Goal: Task Accomplishment & Management: Complete application form

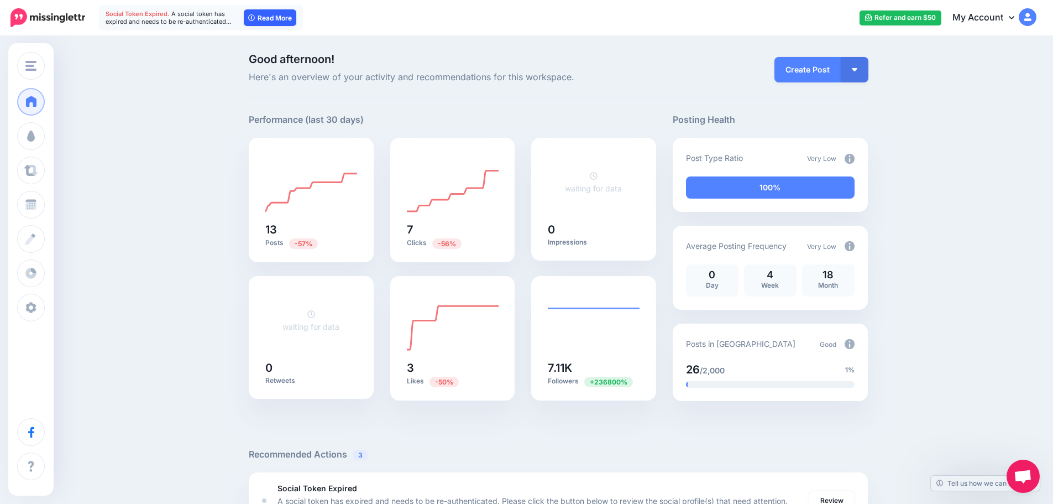
click at [272, 21] on link "Read More" at bounding box center [270, 17] width 53 height 17
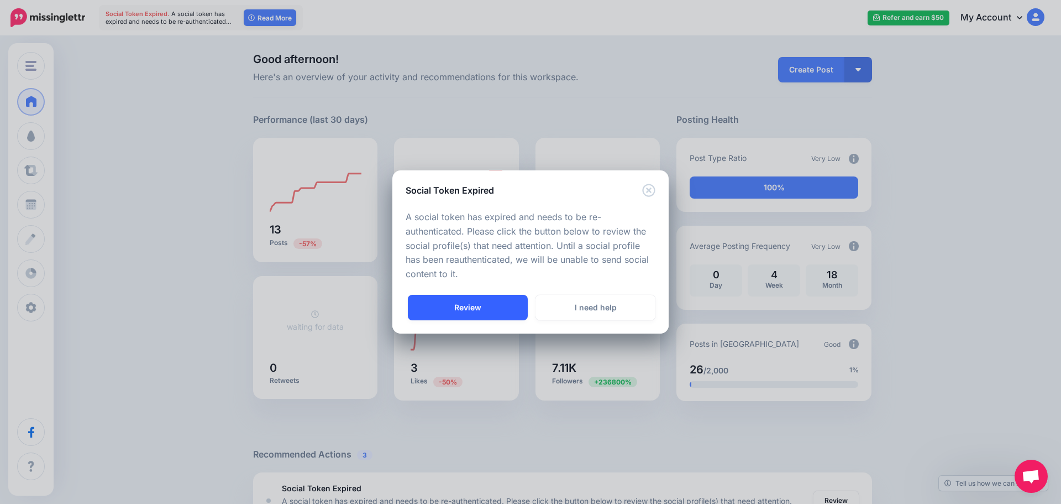
click at [490, 305] on link "Review" at bounding box center [468, 307] width 120 height 25
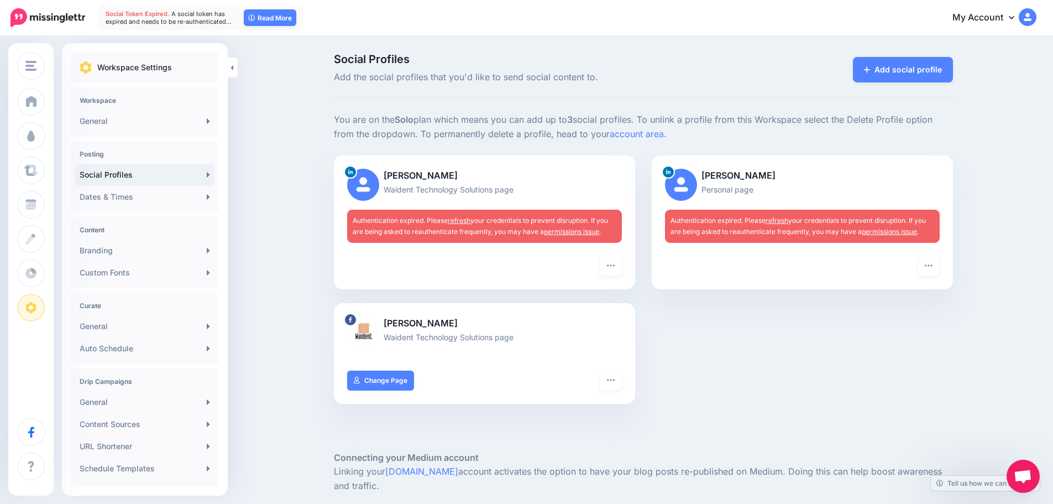
click at [465, 217] on link "refresh" at bounding box center [459, 220] width 23 height 8
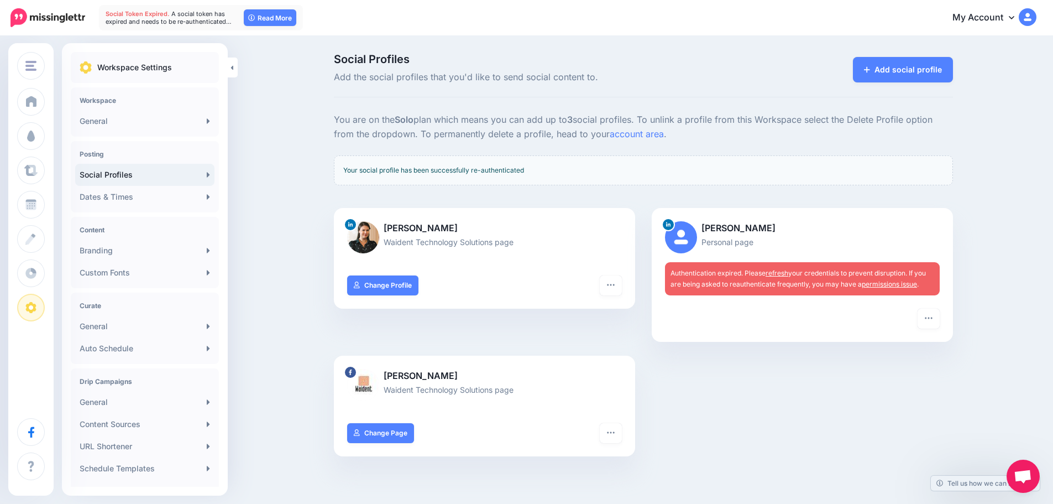
click at [784, 271] on link "refresh" at bounding box center [777, 273] width 23 height 8
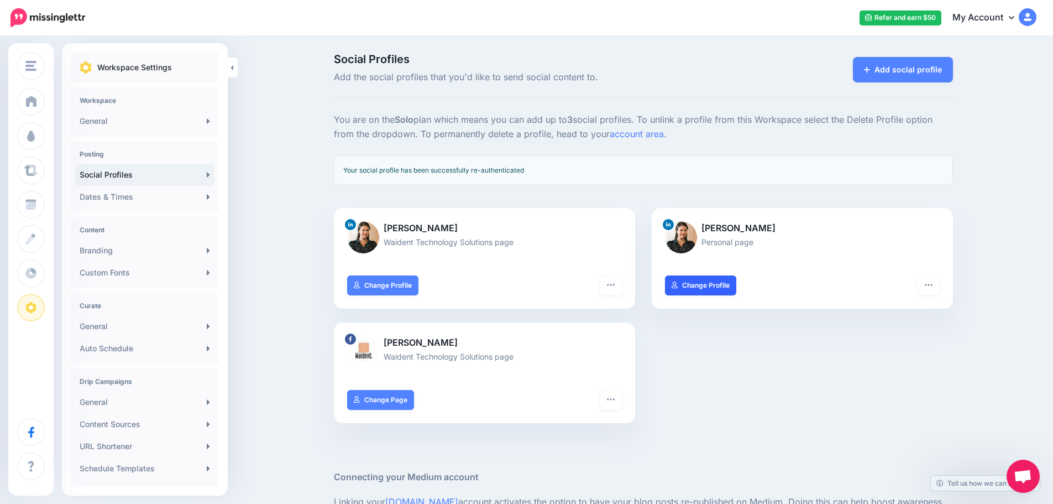
click at [721, 292] on link "Change Profile" at bounding box center [700, 285] width 71 height 20
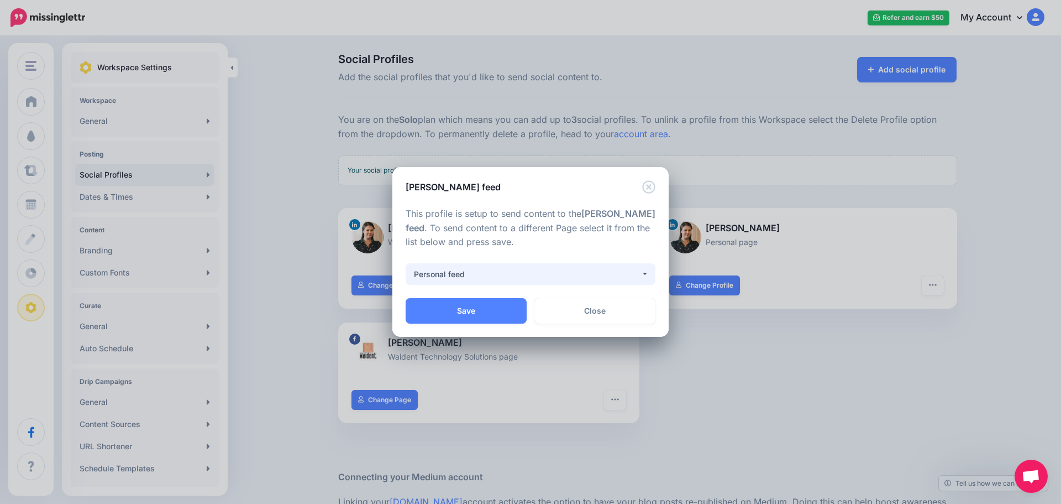
click at [534, 275] on div "Personal feed" at bounding box center [527, 274] width 227 height 13
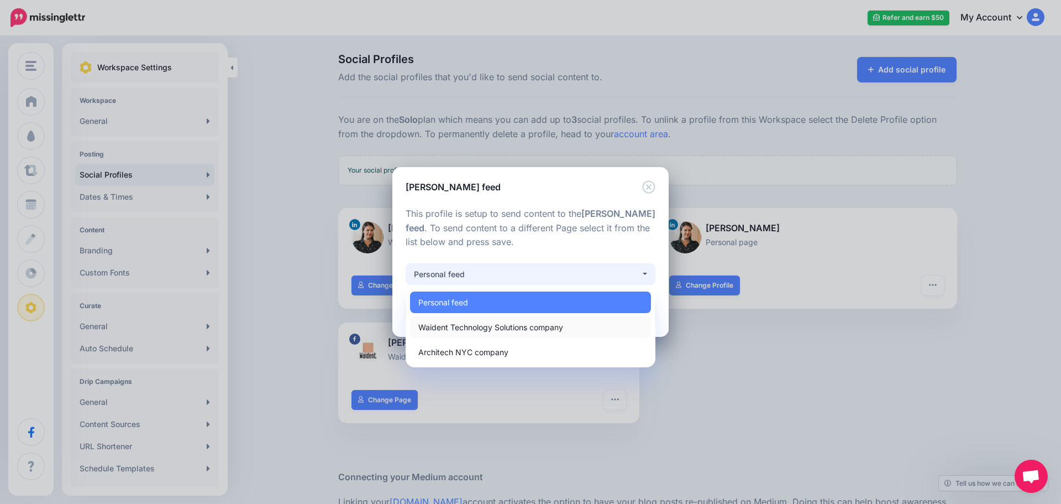
click at [550, 332] on span "Waident Technology Solutions company" at bounding box center [491, 327] width 145 height 13
select select "**********"
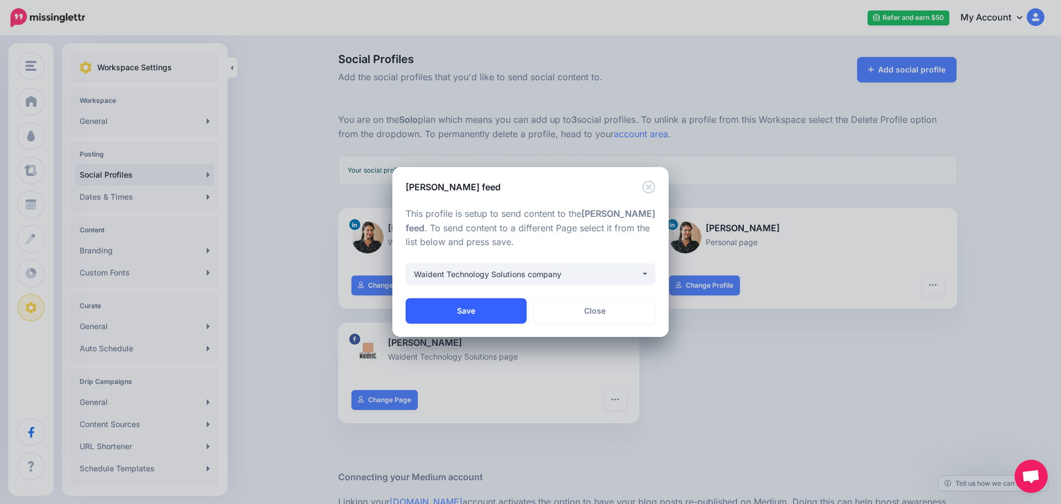
click at [491, 304] on button "Save" at bounding box center [466, 310] width 121 height 25
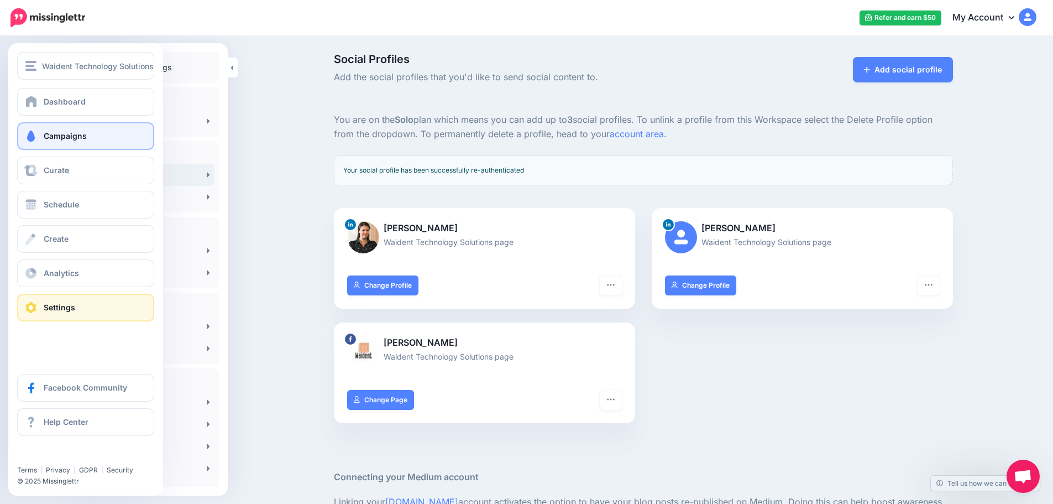
click at [81, 141] on link "Campaigns" at bounding box center [85, 136] width 137 height 28
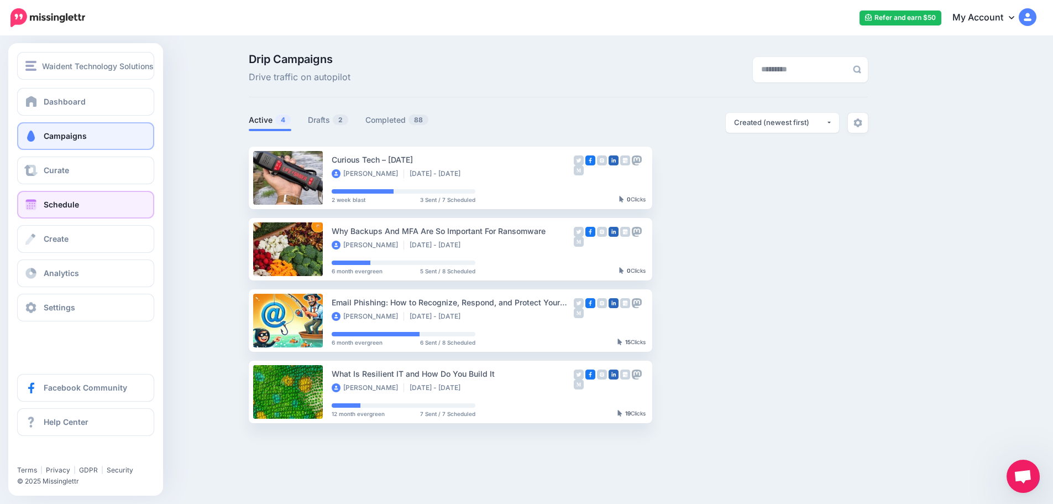
click at [74, 202] on span "Schedule" at bounding box center [61, 204] width 35 height 9
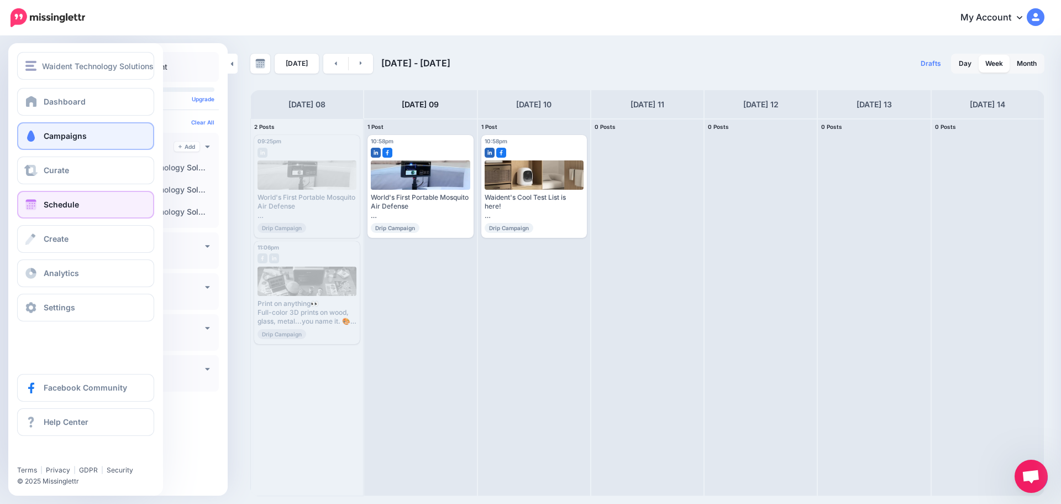
click at [38, 136] on span at bounding box center [31, 135] width 14 height 11
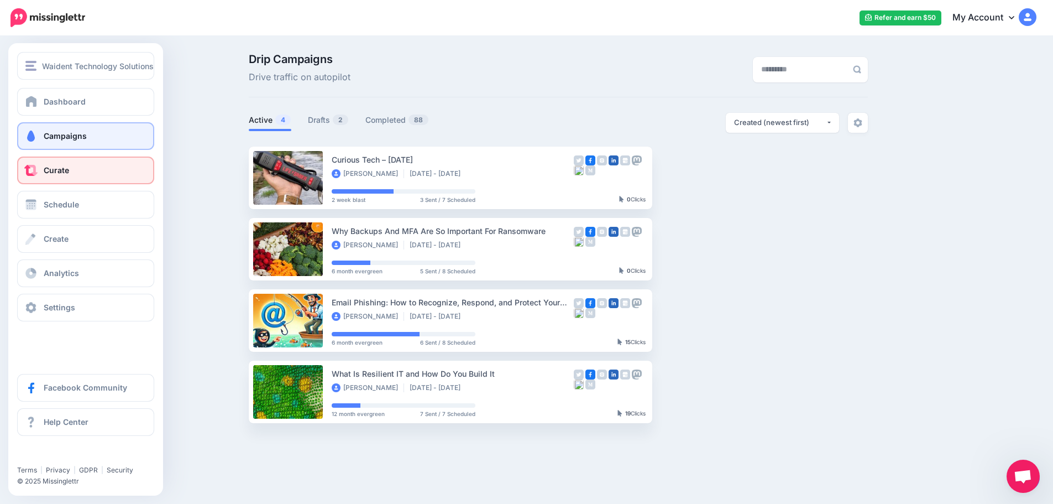
click at [59, 171] on span "Curate" at bounding box center [56, 169] width 25 height 9
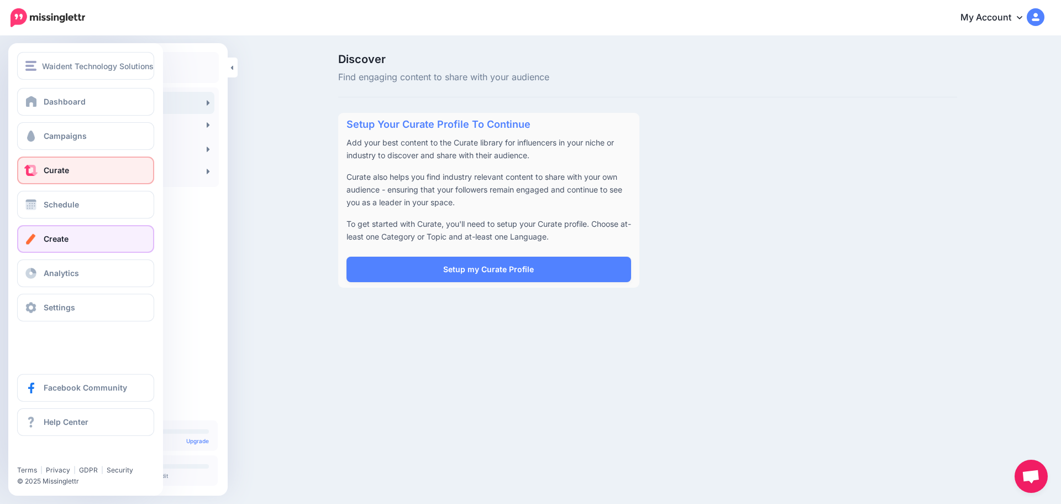
click at [85, 241] on link "Create" at bounding box center [85, 239] width 137 height 28
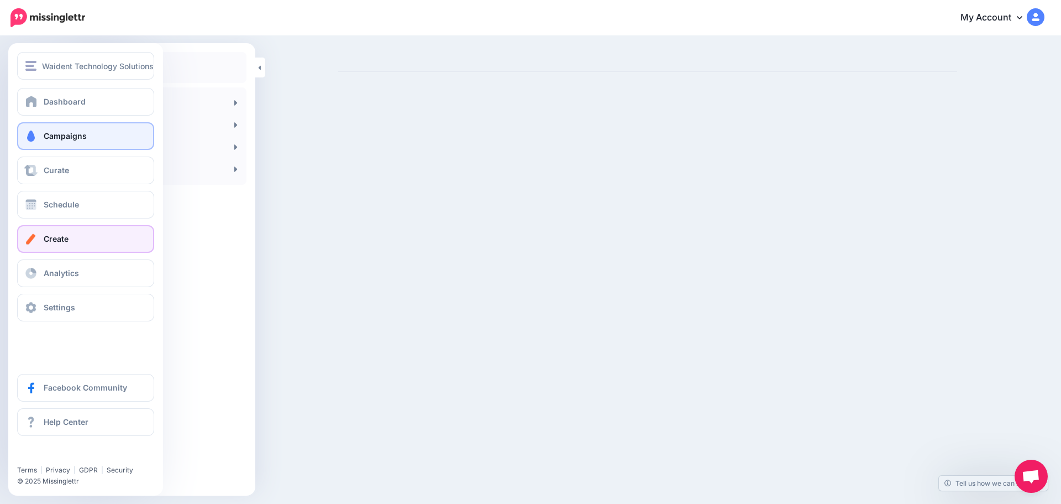
click at [41, 138] on link "Campaigns" at bounding box center [85, 136] width 137 height 28
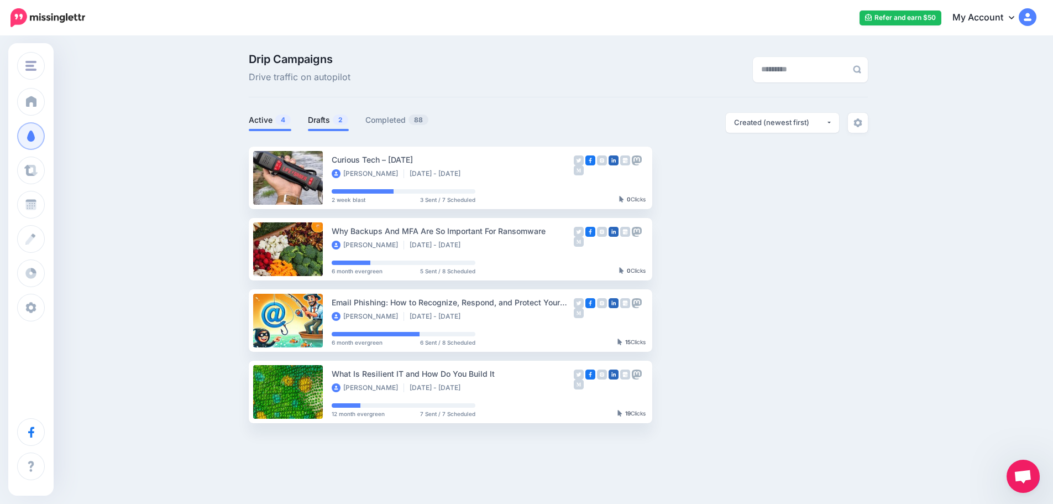
click at [329, 120] on link "Drafts 2" at bounding box center [328, 119] width 41 height 13
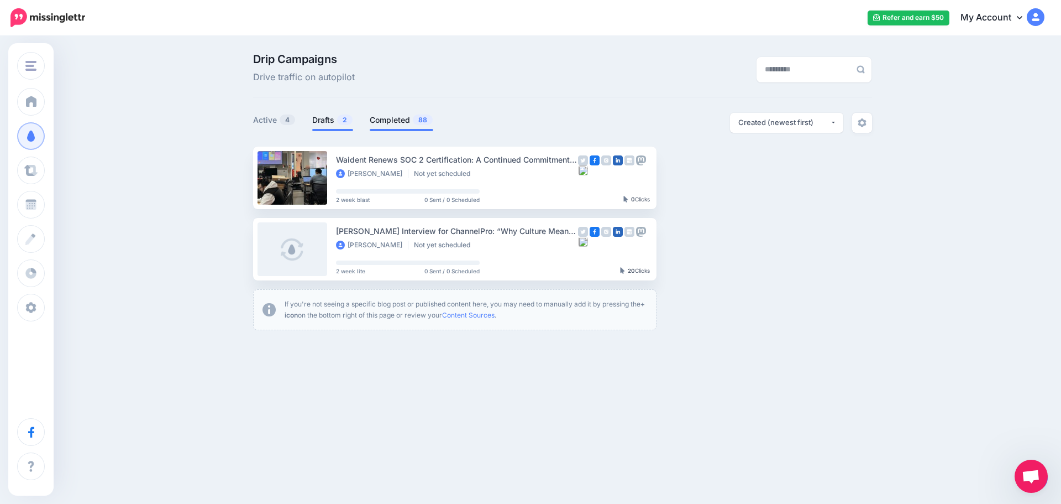
click at [372, 115] on link "Completed 88" at bounding box center [402, 119] width 64 height 13
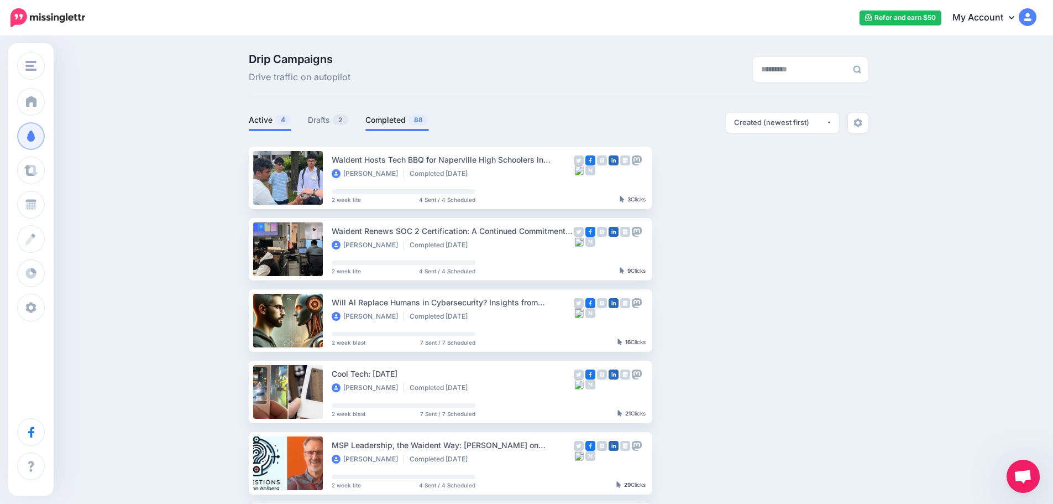
click at [274, 123] on link "Active 4" at bounding box center [270, 119] width 43 height 13
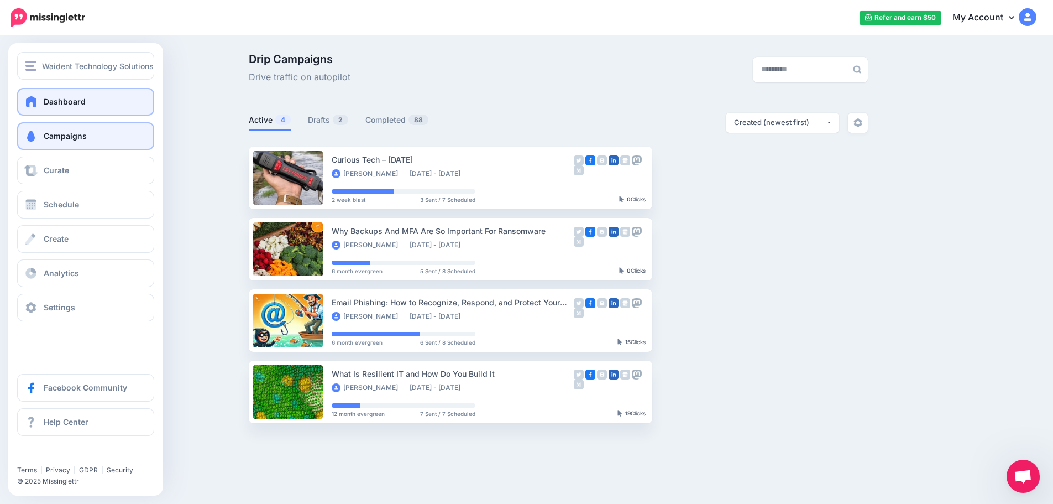
click at [92, 101] on link "Dashboard" at bounding box center [85, 102] width 137 height 28
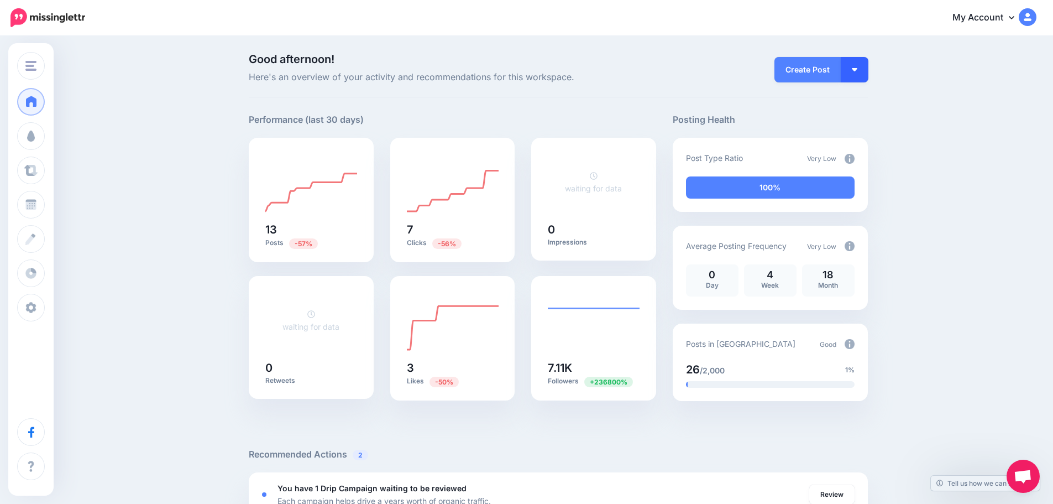
click at [869, 70] on button "button" at bounding box center [855, 69] width 28 height 25
click at [845, 130] on link "Create Campaign" at bounding box center [823, 125] width 80 height 22
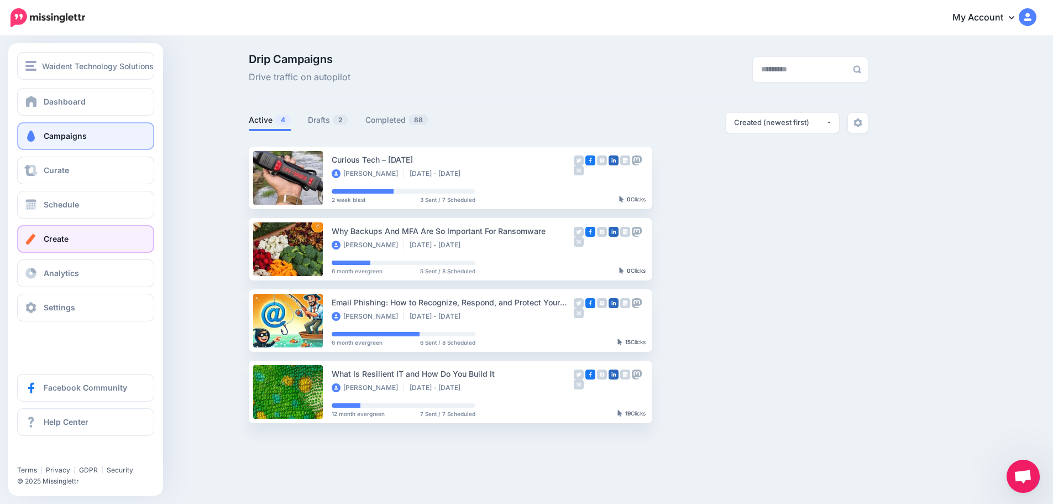
click at [59, 238] on span "Create" at bounding box center [56, 238] width 25 height 9
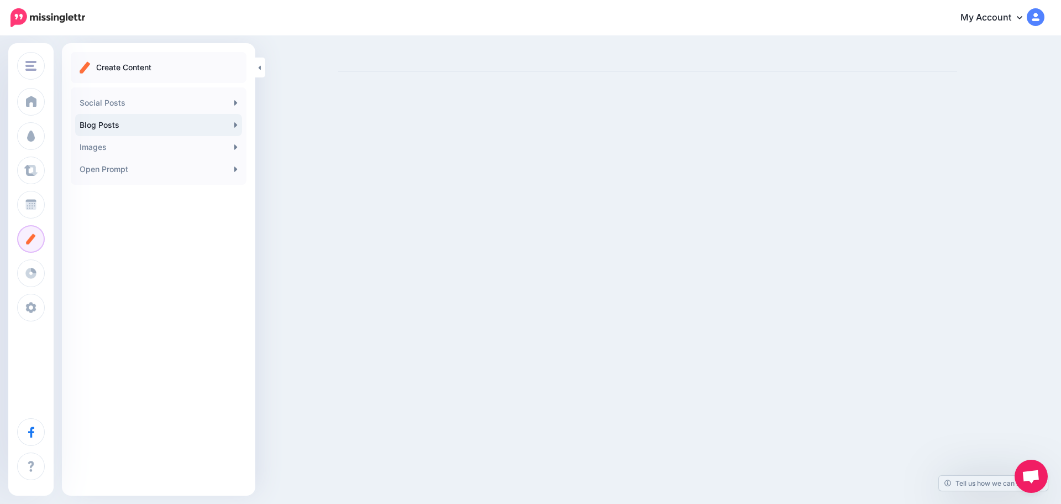
click at [135, 120] on link "Blog Posts" at bounding box center [158, 125] width 167 height 22
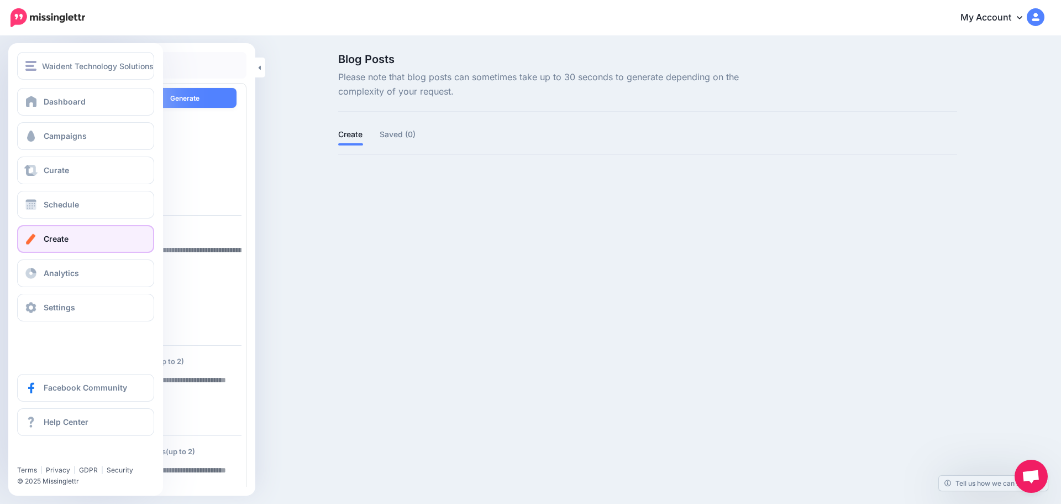
click at [36, 237] on span at bounding box center [31, 238] width 14 height 11
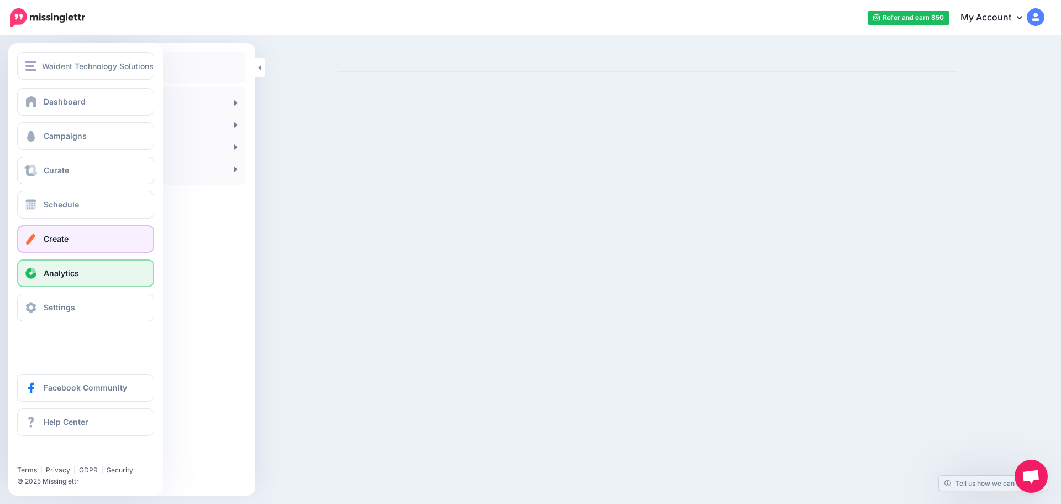
click at [39, 276] on link "Analytics" at bounding box center [85, 273] width 137 height 28
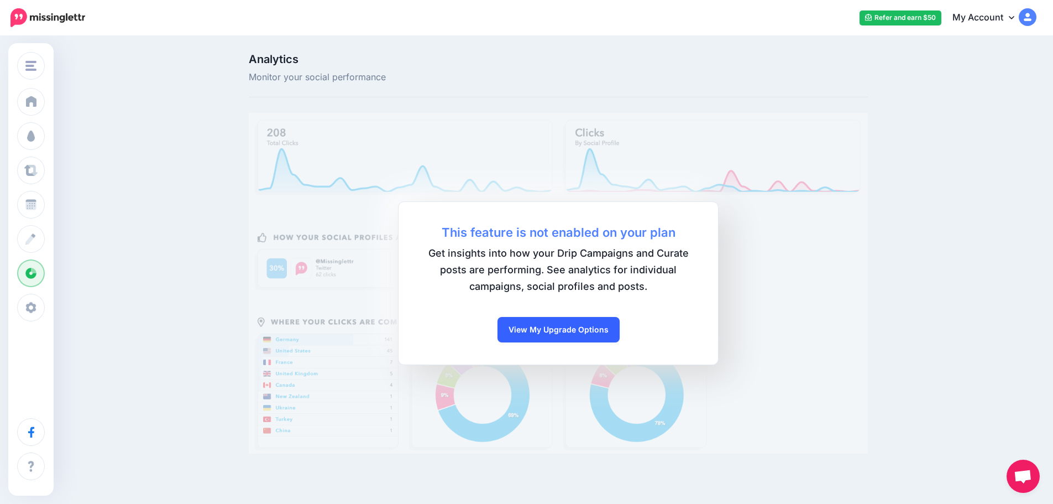
click at [601, 331] on link "View My Upgrade Options" at bounding box center [559, 329] width 122 height 25
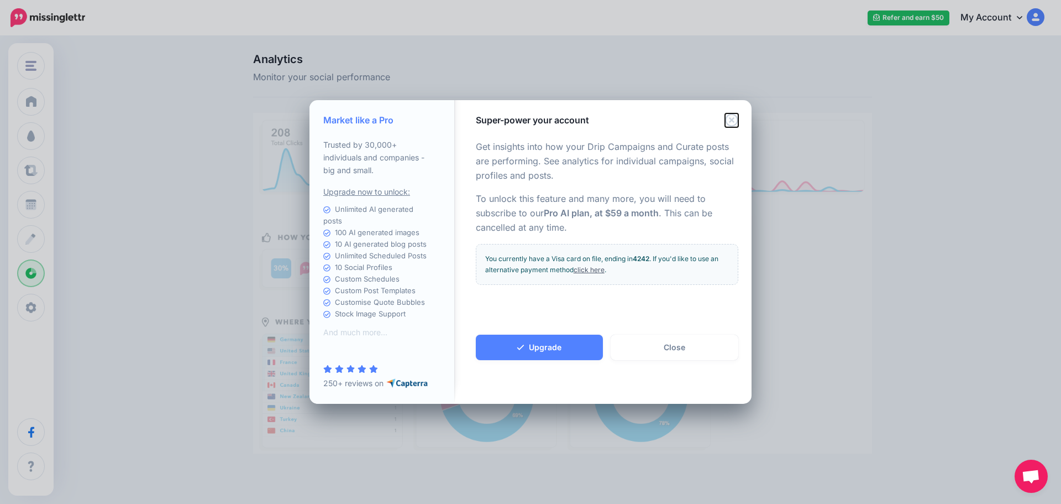
click at [731, 121] on icon "Close" at bounding box center [731, 119] width 13 height 13
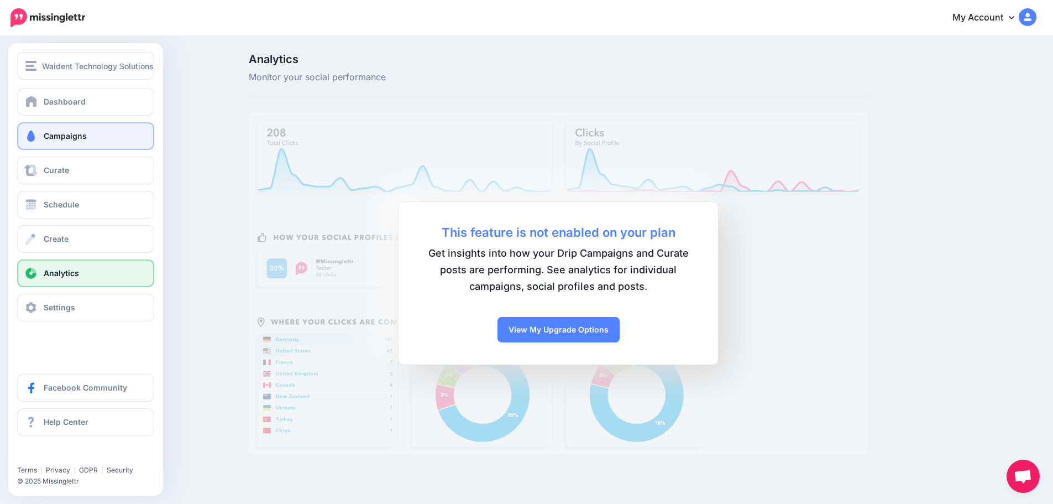
drag, startPoint x: 0, startPoint y: 0, endPoint x: 39, endPoint y: 135, distance: 140.5
click at [39, 135] on link "Campaigns" at bounding box center [85, 136] width 137 height 28
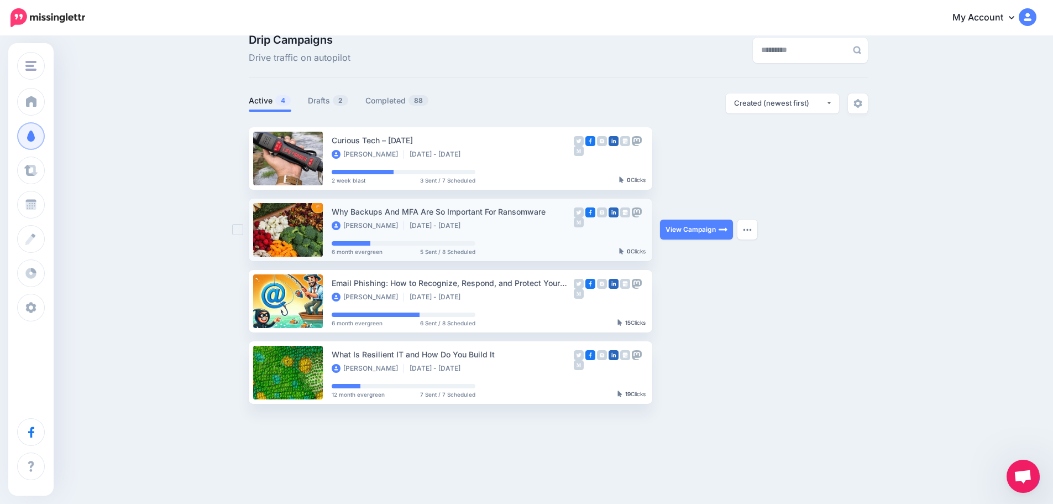
scroll to position [30, 0]
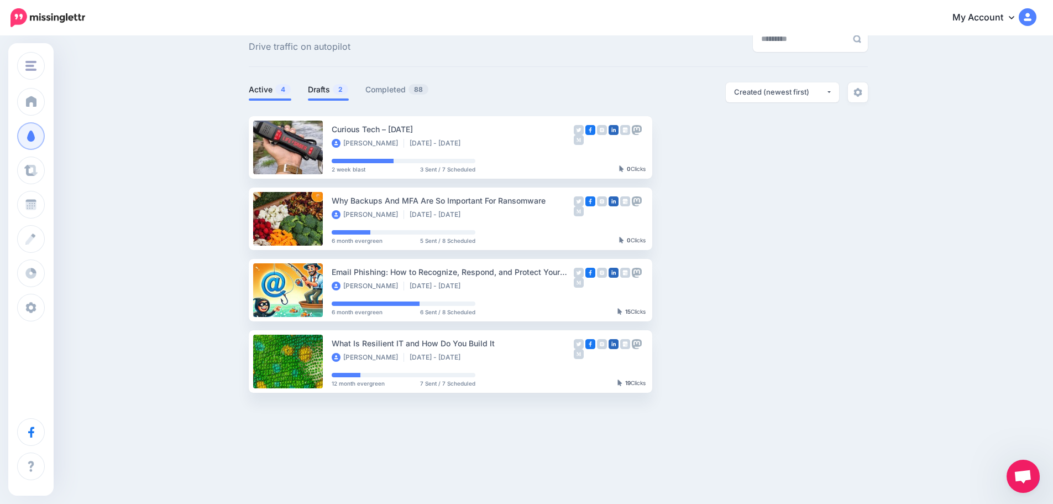
click at [328, 87] on link "Drafts 2" at bounding box center [328, 89] width 41 height 13
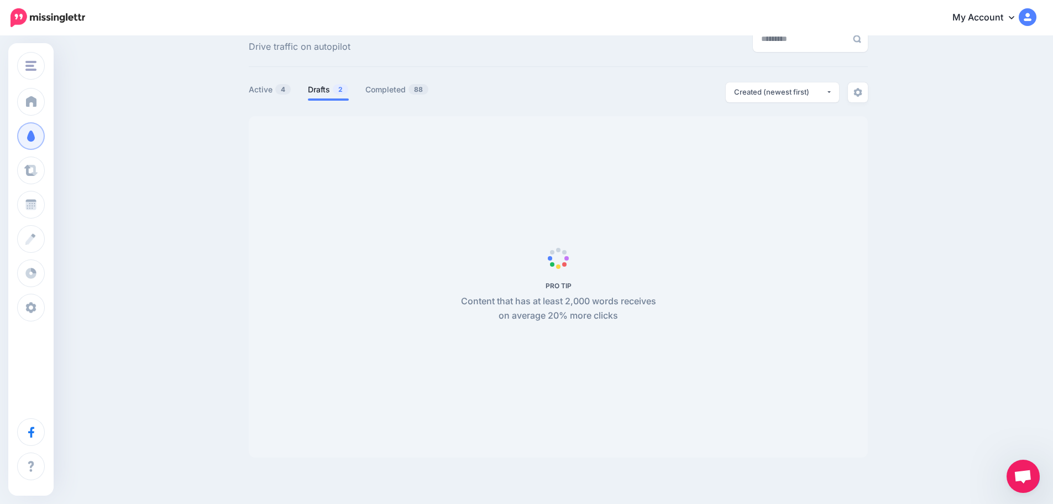
scroll to position [0, 0]
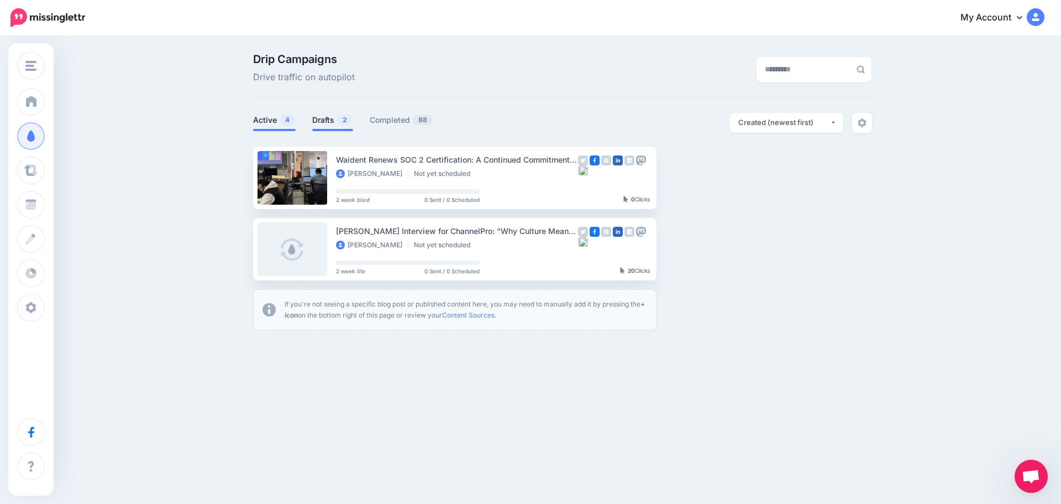
click at [266, 118] on link "Active 4" at bounding box center [274, 119] width 43 height 13
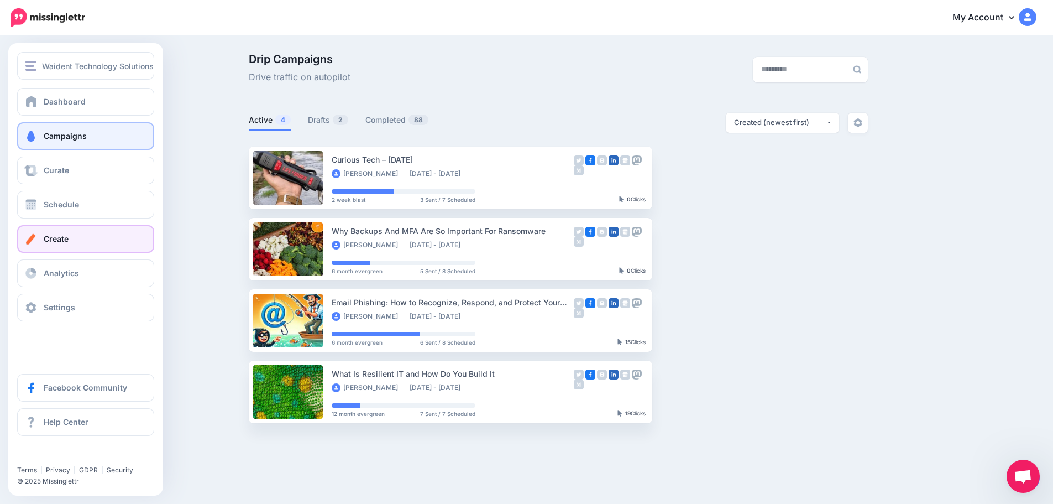
click at [61, 247] on link "Create" at bounding box center [85, 239] width 137 height 28
click at [61, 232] on link "Create" at bounding box center [85, 239] width 137 height 28
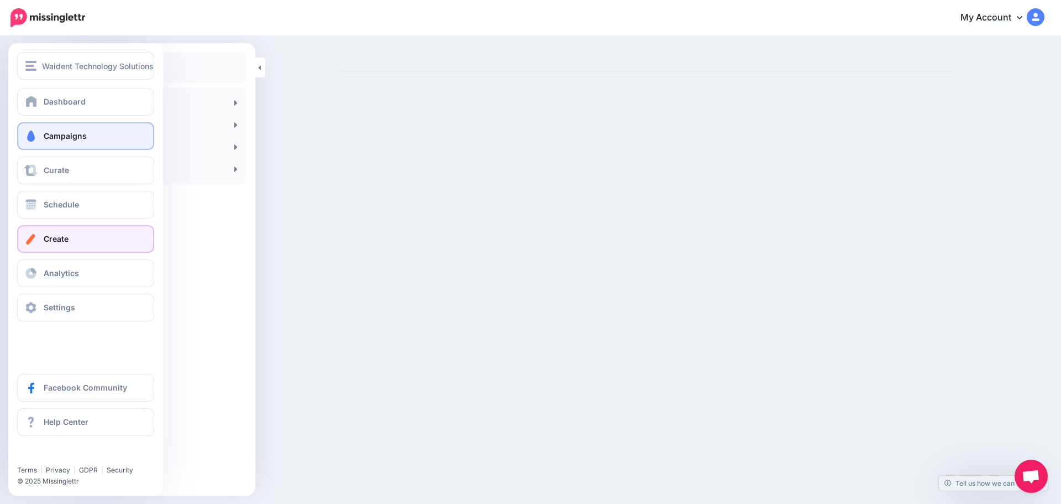
click at [65, 140] on span "Campaigns" at bounding box center [65, 135] width 43 height 9
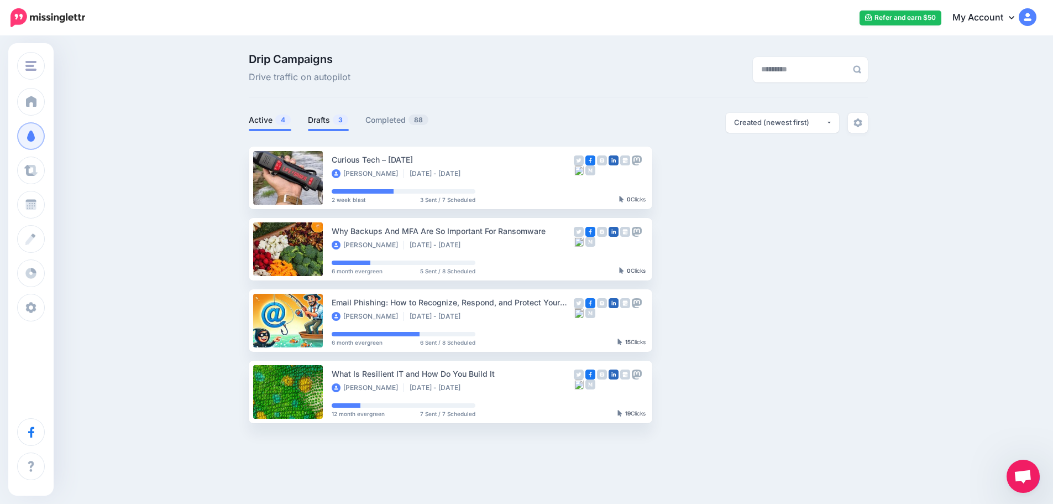
click at [320, 121] on link "Drafts 3" at bounding box center [328, 119] width 41 height 13
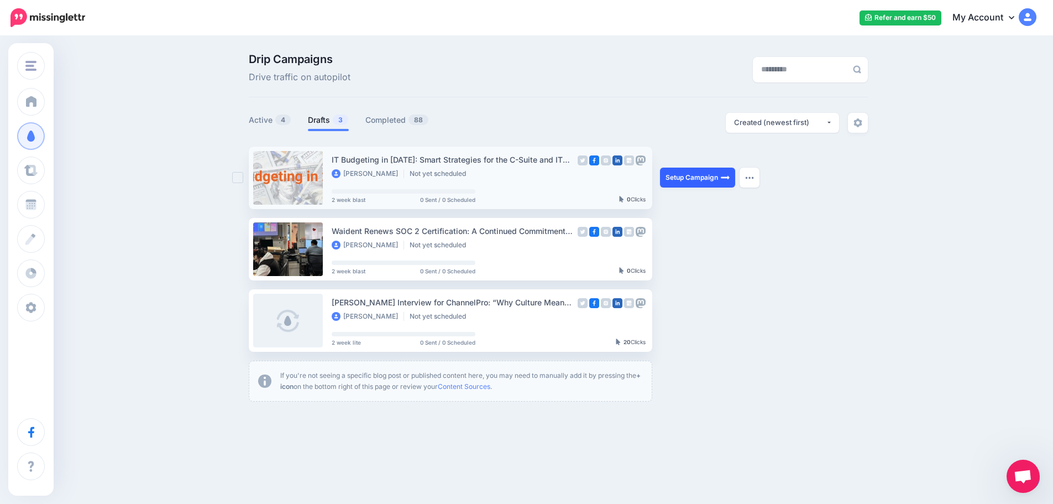
click at [698, 178] on link "Setup Campaign" at bounding box center [697, 178] width 75 height 20
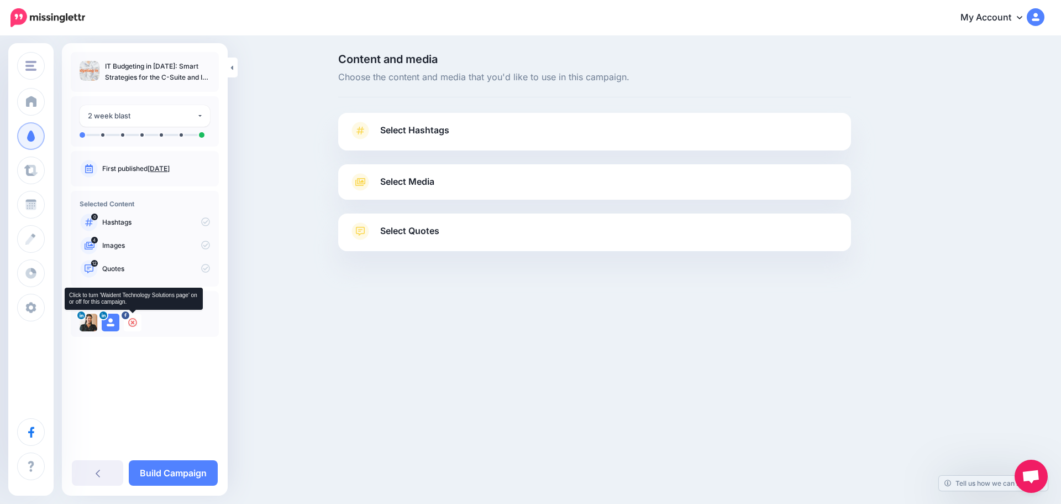
click at [132, 323] on icon at bounding box center [132, 322] width 9 height 9
click at [390, 124] on span "Select Hashtags" at bounding box center [414, 130] width 69 height 15
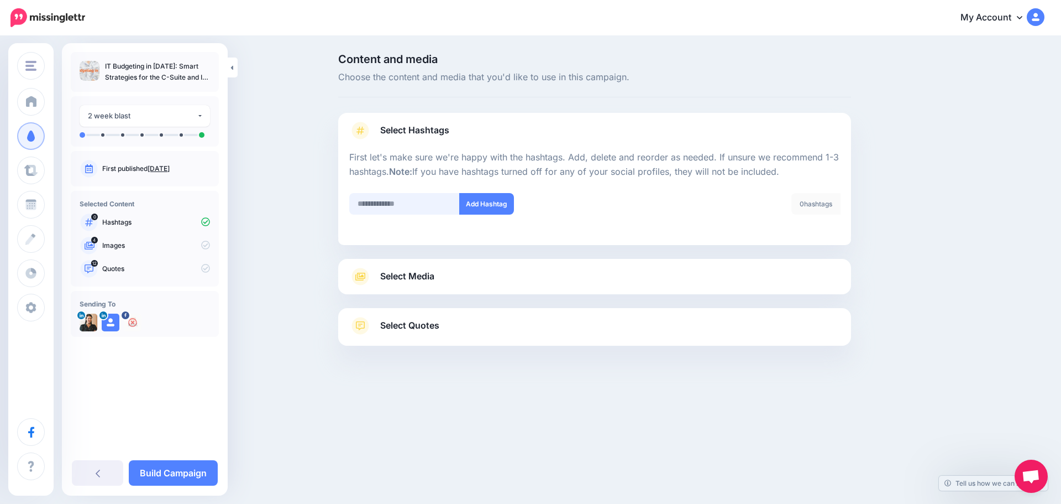
click at [393, 199] on input "text" at bounding box center [404, 204] width 111 height 22
type input "**********"
click at [496, 203] on button "Add Hashtag" at bounding box center [486, 204] width 55 height 22
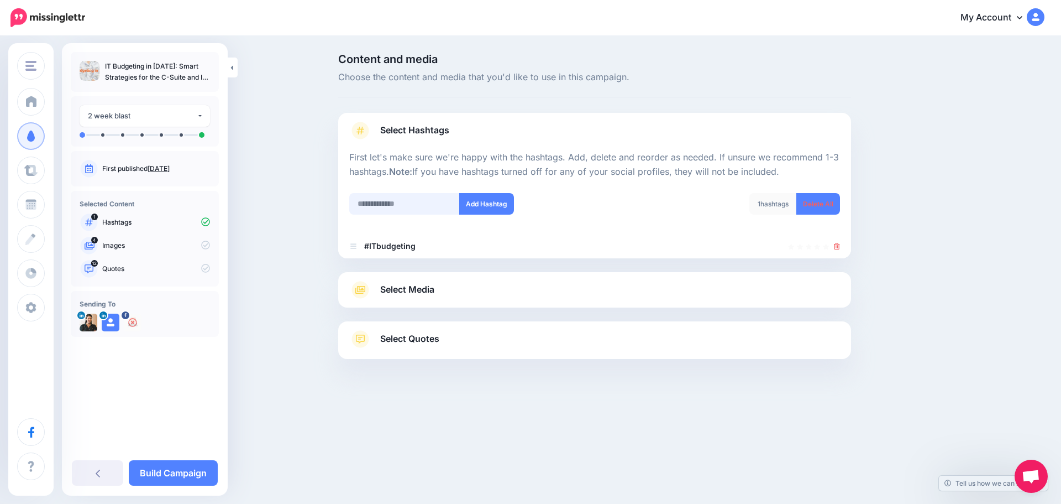
click at [399, 204] on input "text" at bounding box center [404, 204] width 111 height 22
type input "*********"
click at [475, 205] on button "Add Hashtag" at bounding box center [486, 204] width 55 height 22
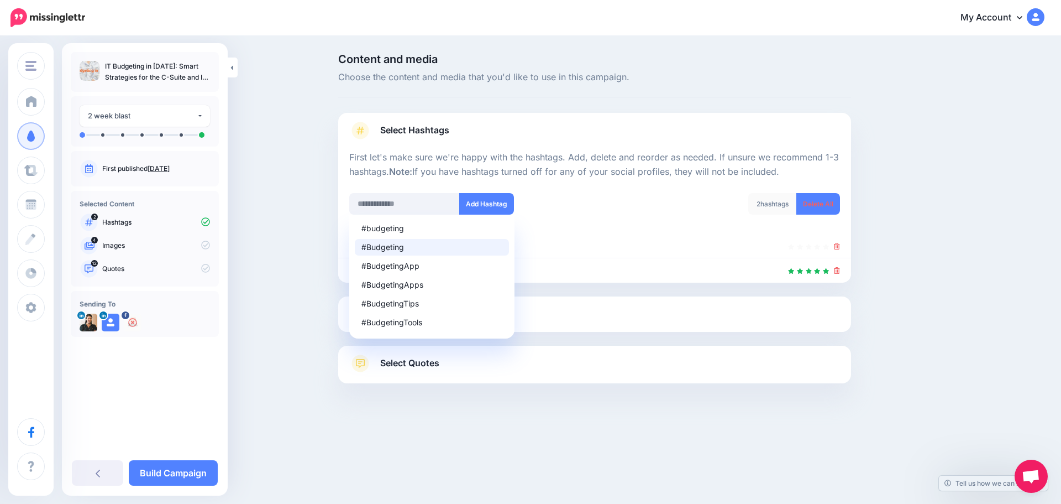
click at [410, 248] on div "#Budgeting" at bounding box center [432, 247] width 141 height 8
click at [353, 442] on div "Content and media Choose the content and media that you'd like to use in this c…" at bounding box center [530, 246] width 1061 height 418
click at [300, 370] on div "Content and media Choose the content and media that you'd like to use in this c…" at bounding box center [530, 246] width 1061 height 418
click at [608, 310] on link "Select Media" at bounding box center [594, 314] width 491 height 18
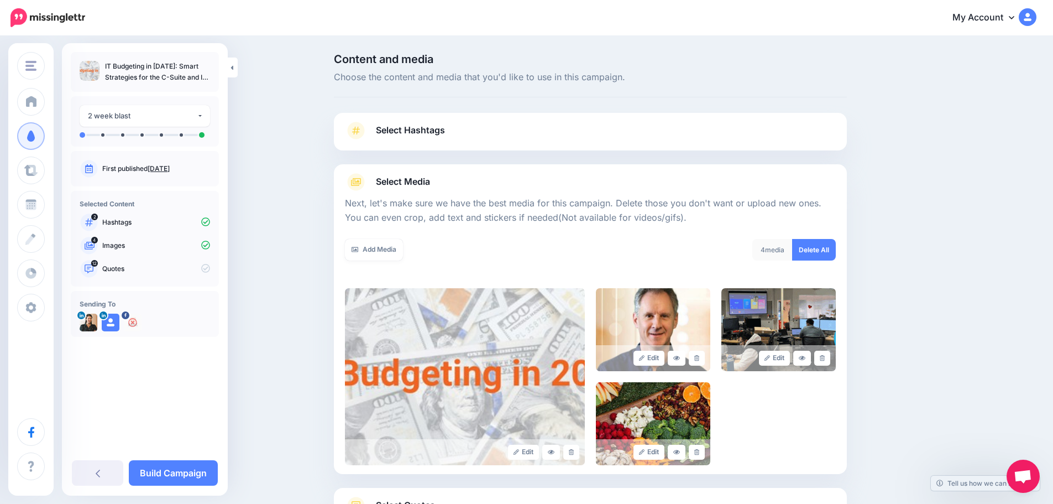
click at [402, 112] on div "Content and media Choose the content and media that you'd like to use in this c…" at bounding box center [591, 317] width 530 height 527
click at [403, 128] on span "Select Hashtags" at bounding box center [410, 130] width 69 height 15
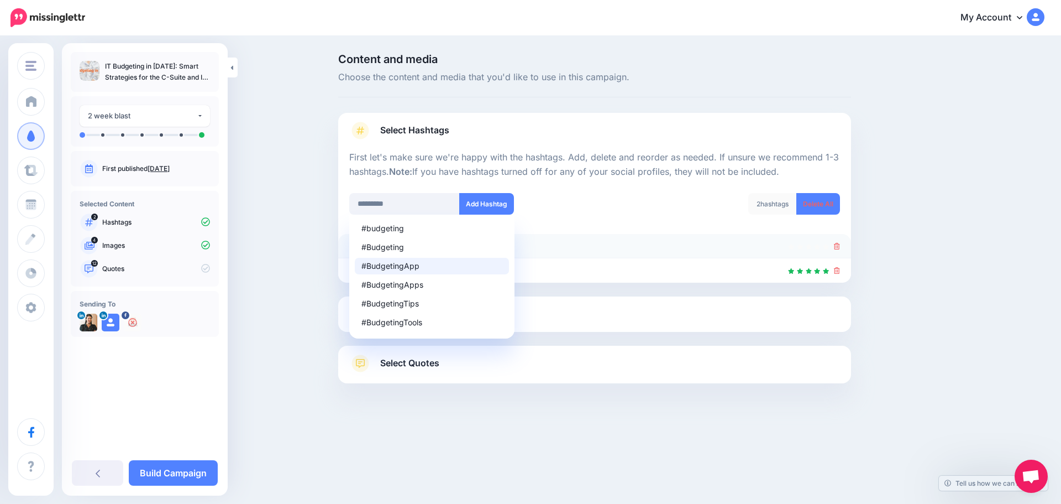
click at [753, 248] on div at bounding box center [594, 245] width 491 height 13
click at [927, 360] on div "Content and media Choose the content and media that you'd like to use in this c…" at bounding box center [648, 246] width 636 height 385
click at [413, 209] on input "*********" at bounding box center [404, 204] width 111 height 22
drag, startPoint x: 404, startPoint y: 205, endPoint x: 309, endPoint y: 203, distance: 95.1
click at [309, 203] on div "Content and media Choose the content and media that you'd like to use in this c…" at bounding box center [530, 246] width 1061 height 418
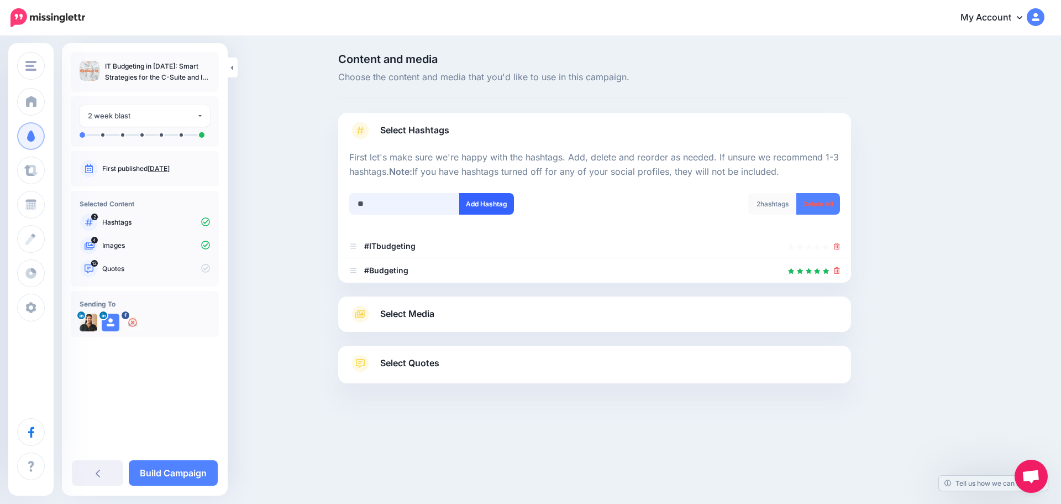
type input "**"
click at [492, 209] on button "Add Hashtag" at bounding box center [486, 204] width 55 height 22
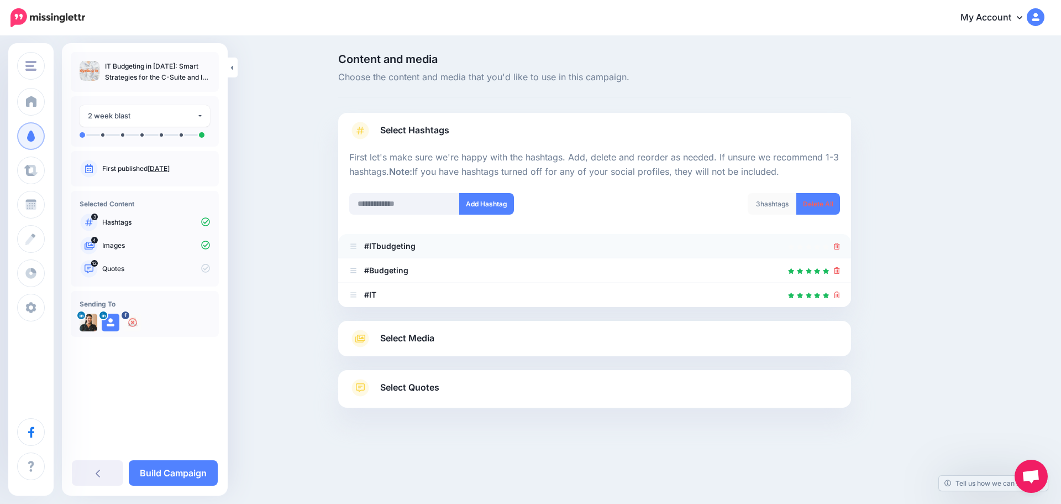
click at [835, 243] on icon at bounding box center [837, 246] width 6 height 7
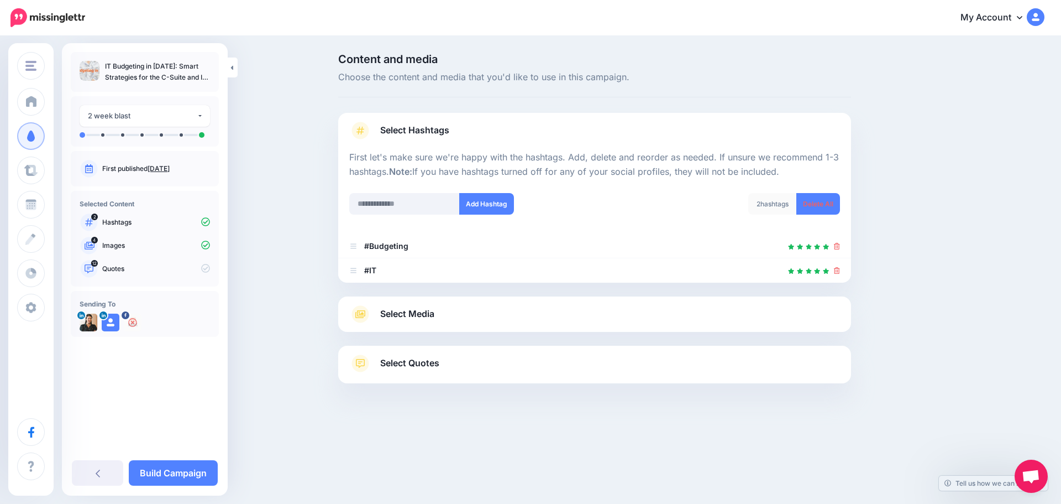
click at [393, 317] on span "Select Media" at bounding box center [407, 313] width 54 height 15
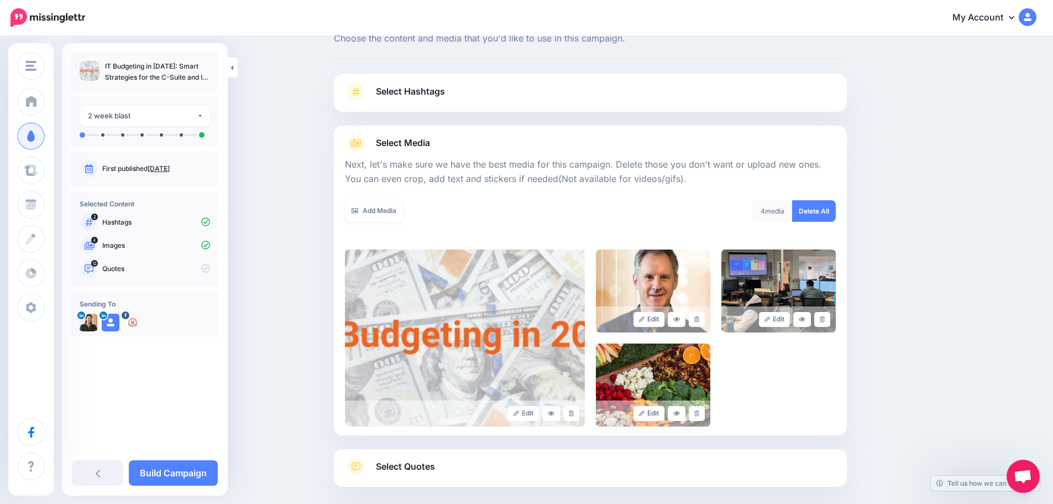
scroll to position [55, 0]
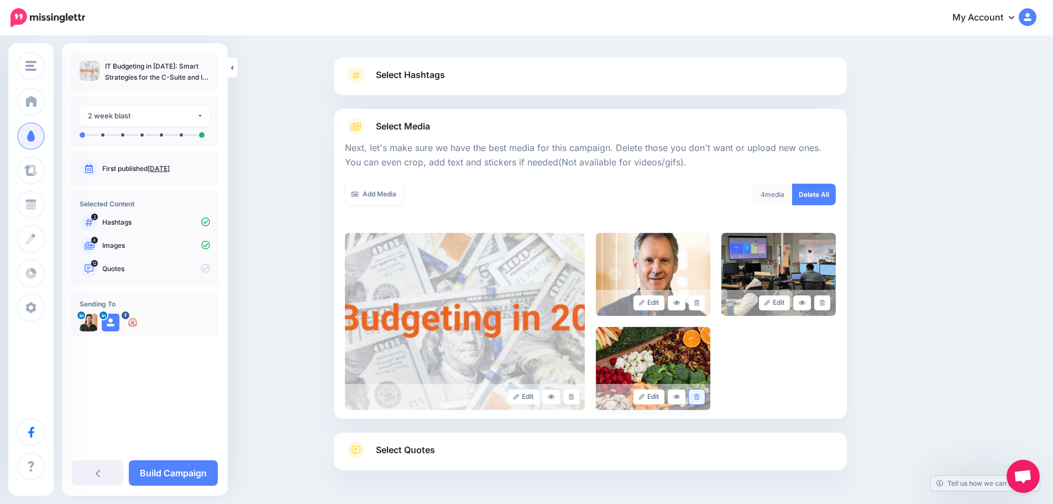
click at [699, 394] on icon at bounding box center [696, 397] width 5 height 6
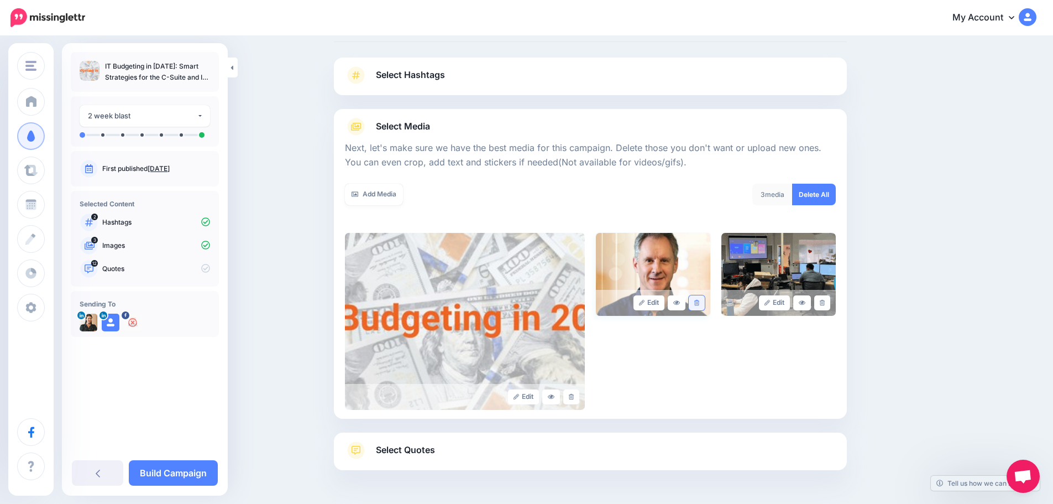
click at [699, 303] on icon at bounding box center [696, 303] width 5 height 6
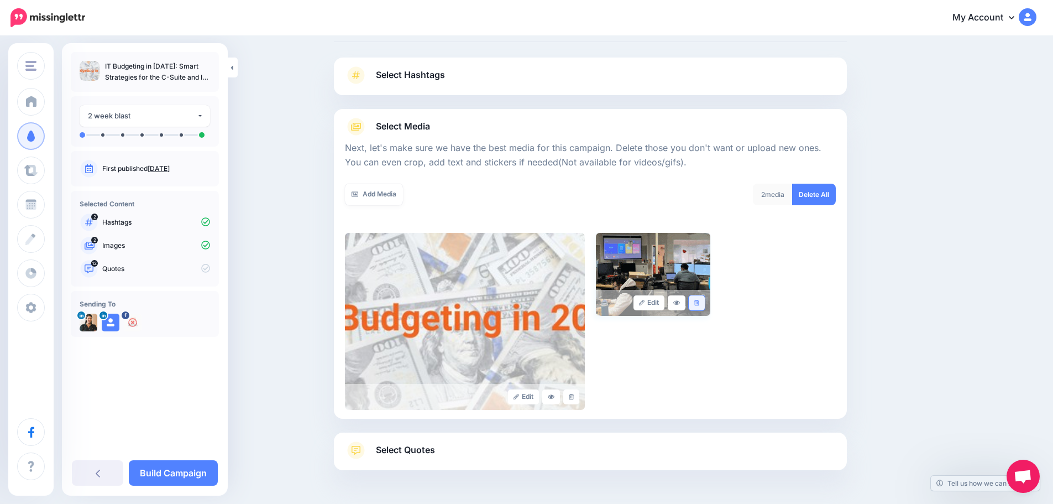
click at [699, 302] on icon at bounding box center [696, 303] width 5 height 6
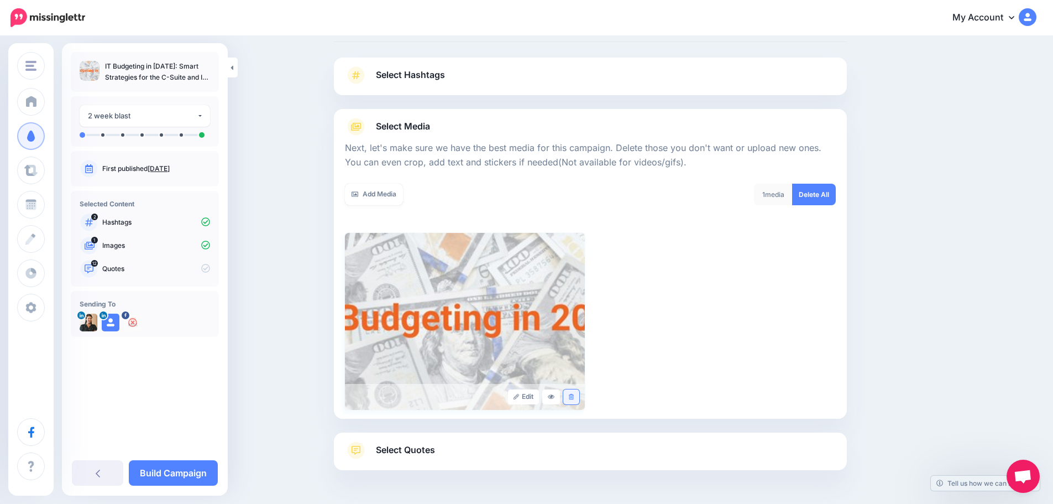
click at [574, 398] on icon at bounding box center [571, 397] width 5 height 6
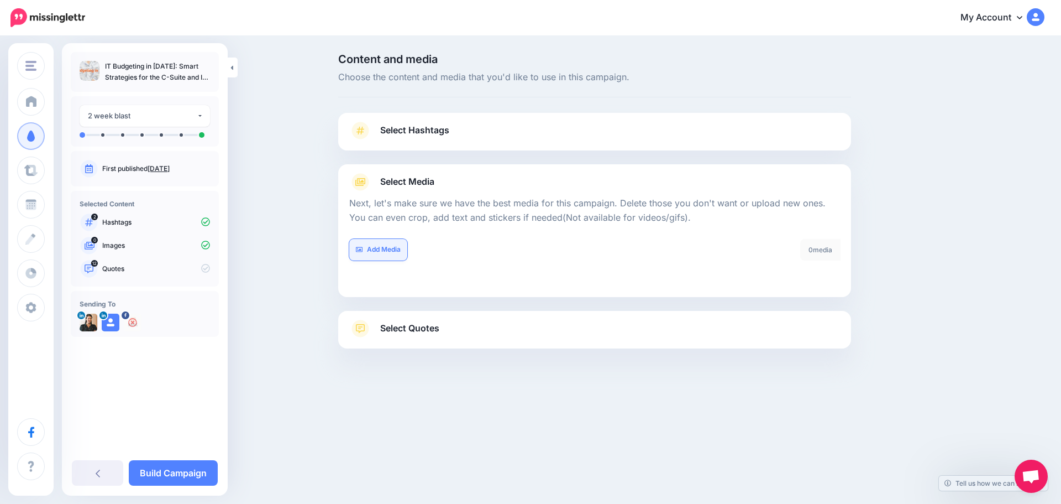
click at [401, 249] on link "Add Media" at bounding box center [378, 250] width 58 height 22
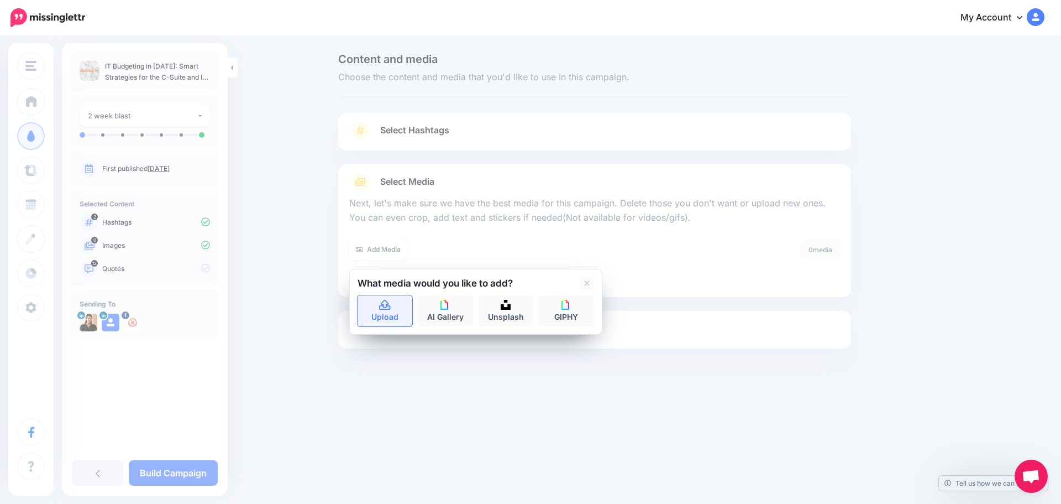
click at [385, 306] on icon at bounding box center [385, 305] width 13 height 10
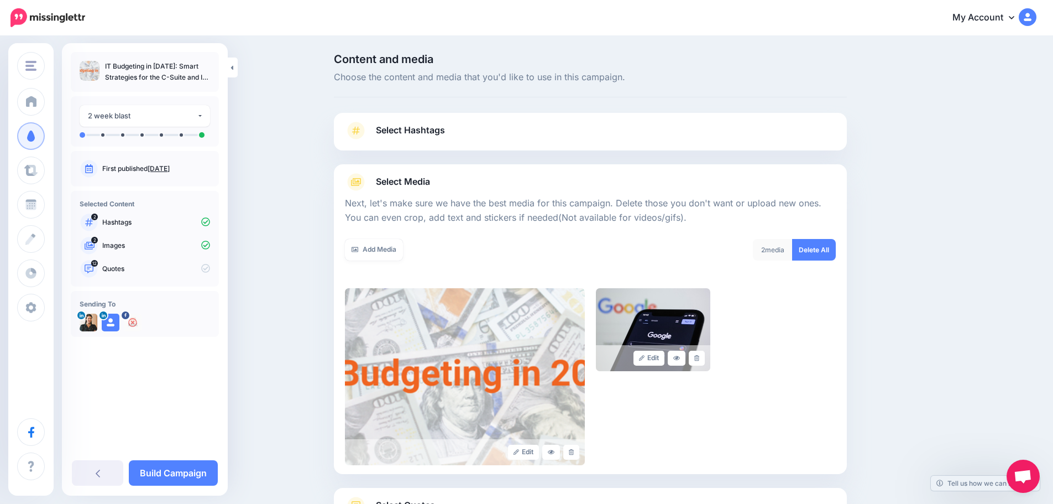
scroll to position [93, 0]
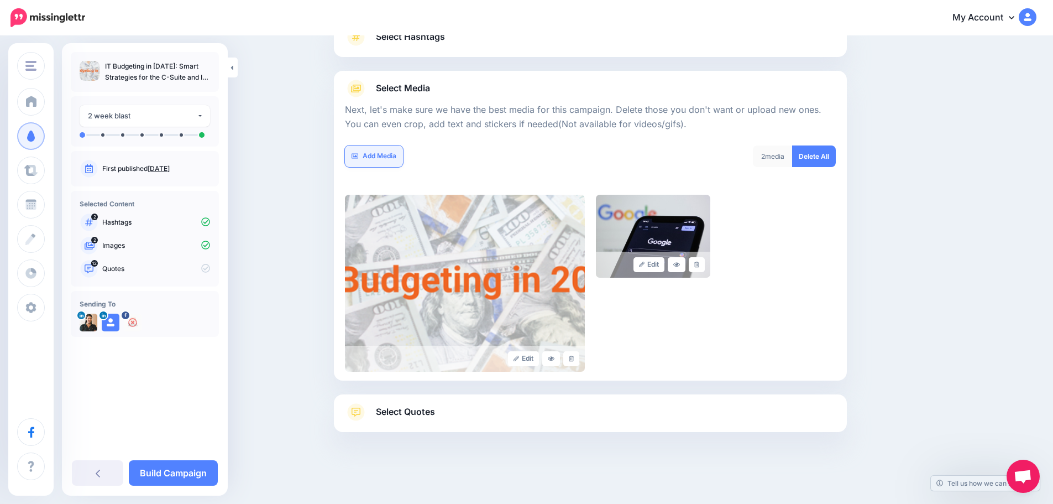
click at [393, 158] on link "Add Media" at bounding box center [374, 156] width 58 height 22
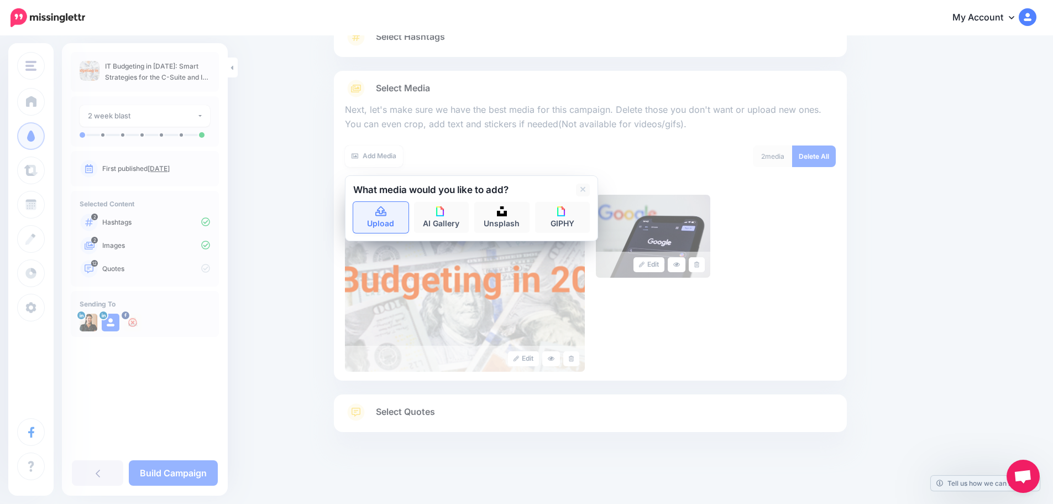
click at [393, 213] on link "Upload" at bounding box center [380, 217] width 55 height 31
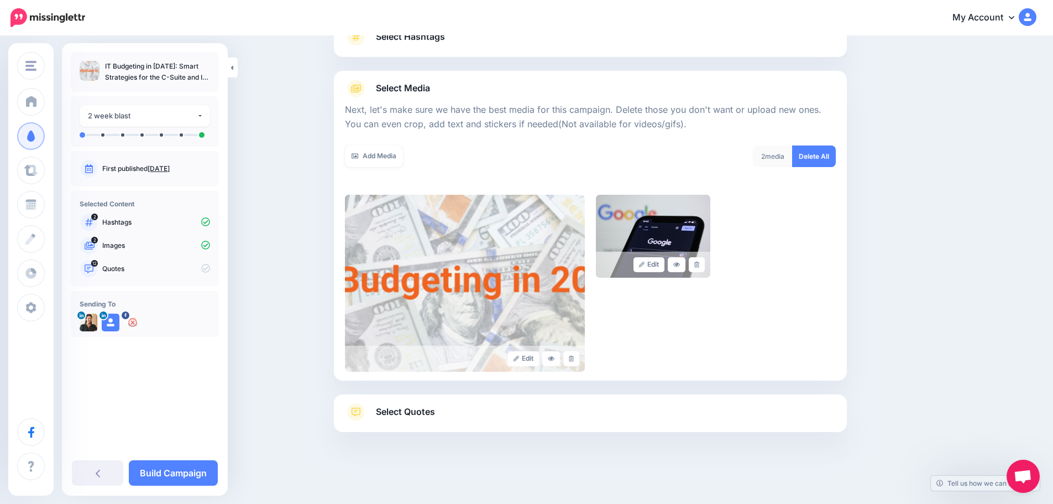
click at [425, 405] on span "Select Quotes" at bounding box center [405, 411] width 59 height 15
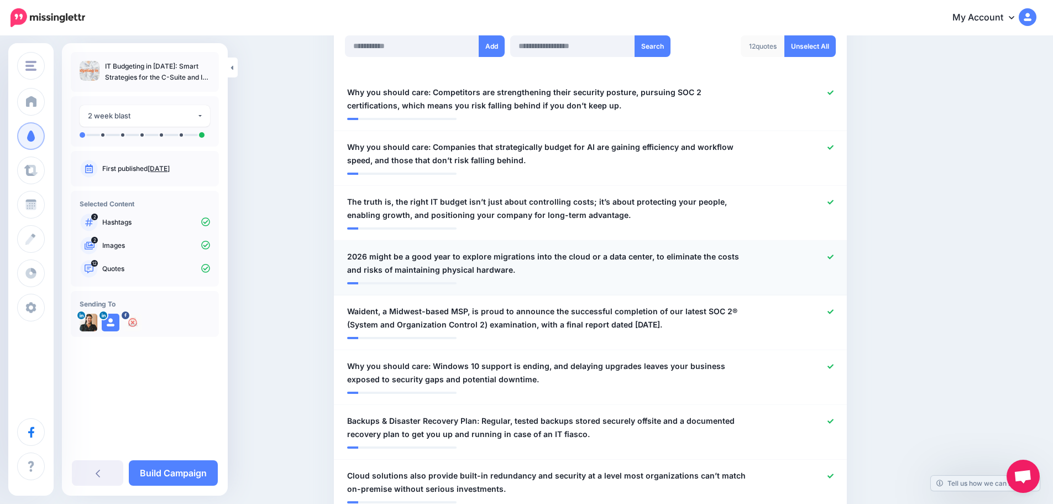
scroll to position [315, 0]
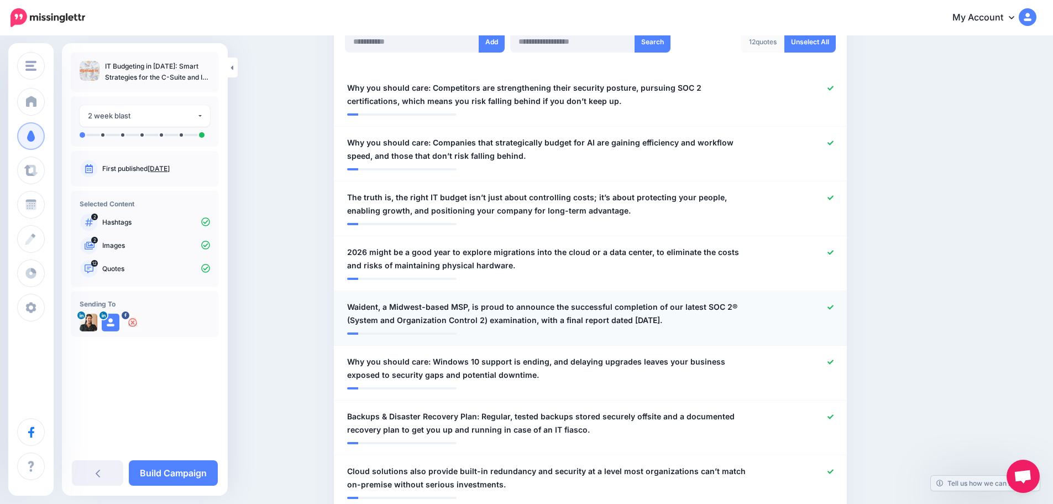
click at [829, 309] on div at bounding box center [801, 313] width 84 height 27
click at [834, 309] on icon at bounding box center [831, 307] width 6 height 4
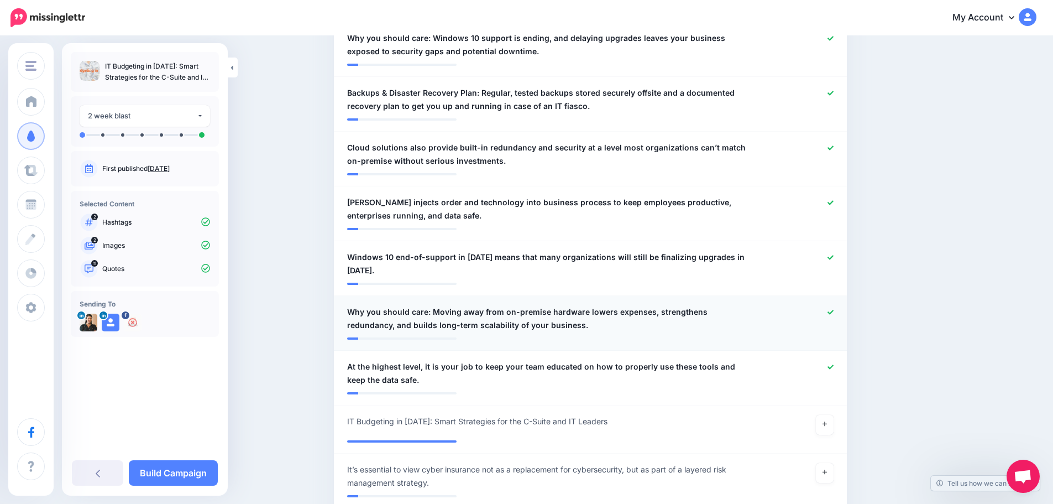
scroll to position [646, 0]
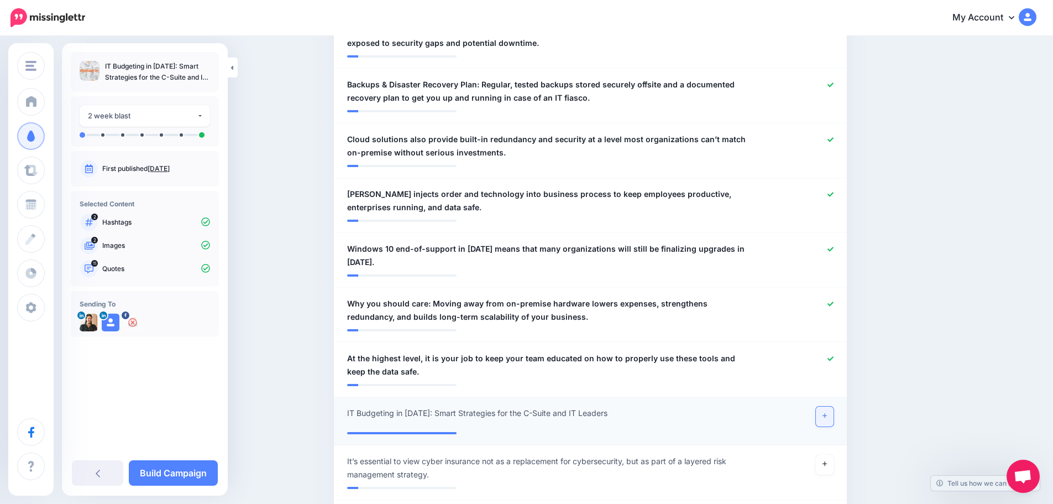
click at [820, 406] on link at bounding box center [825, 416] width 18 height 20
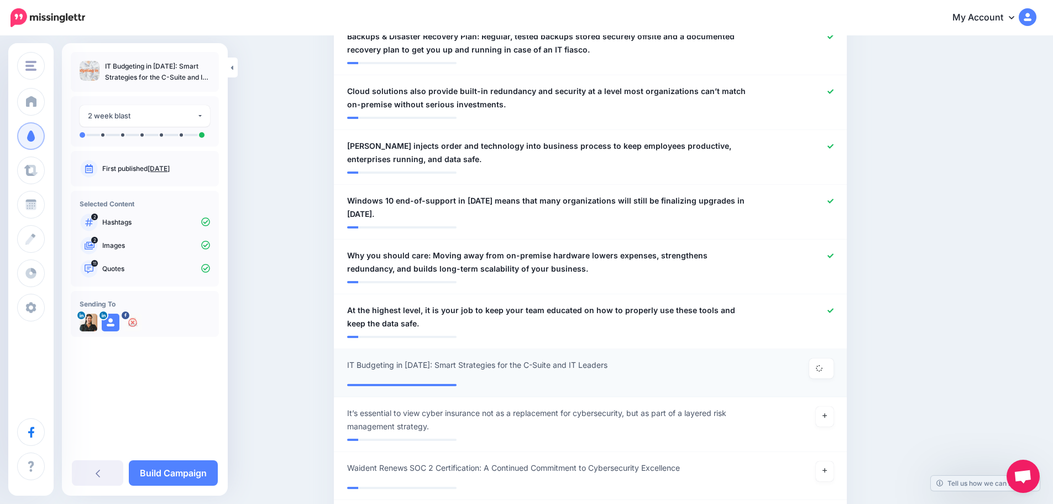
scroll to position [757, 0]
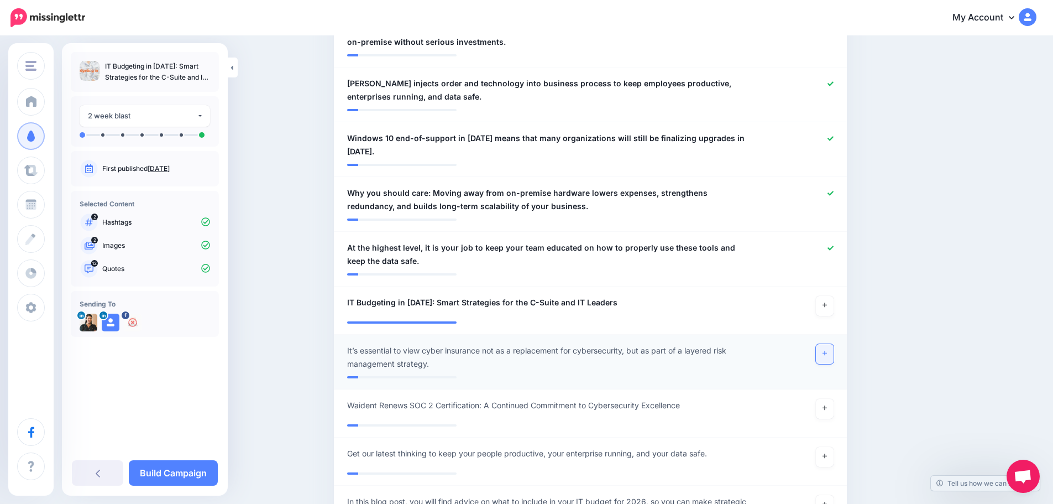
click at [833, 344] on link at bounding box center [825, 354] width 18 height 20
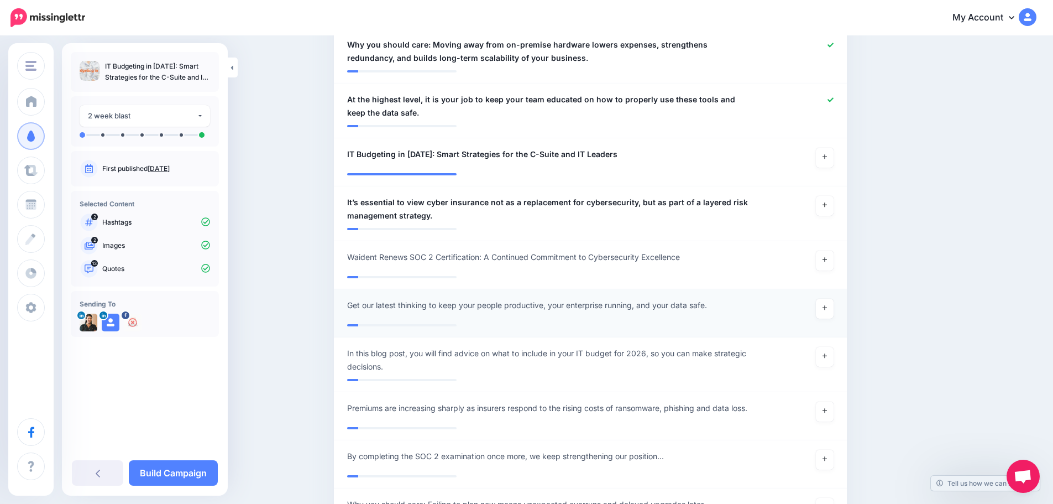
scroll to position [923, 0]
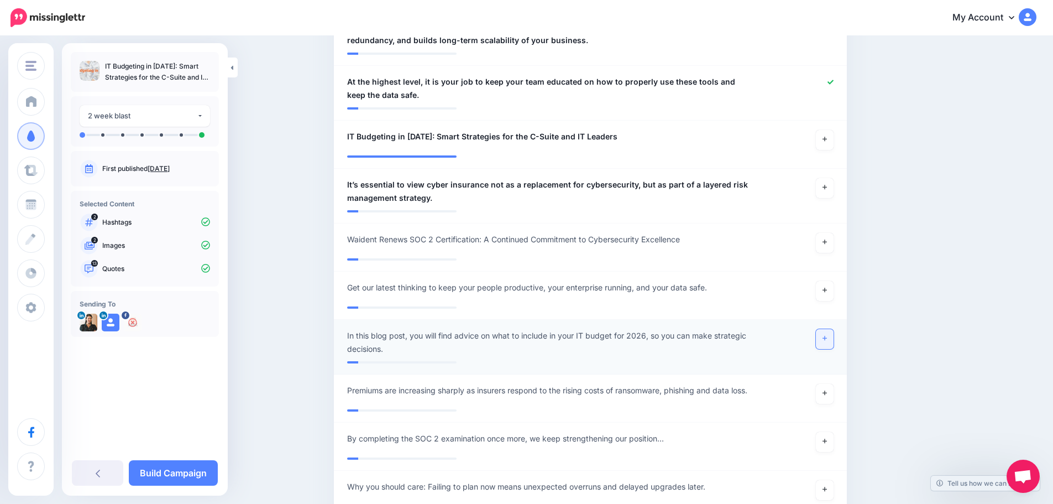
click at [829, 331] on link at bounding box center [825, 339] width 18 height 20
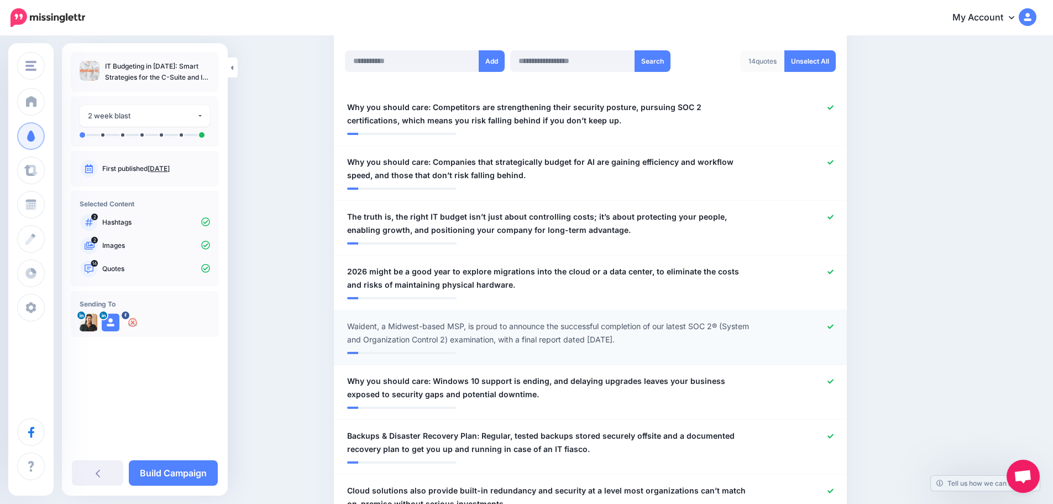
scroll to position [0, 0]
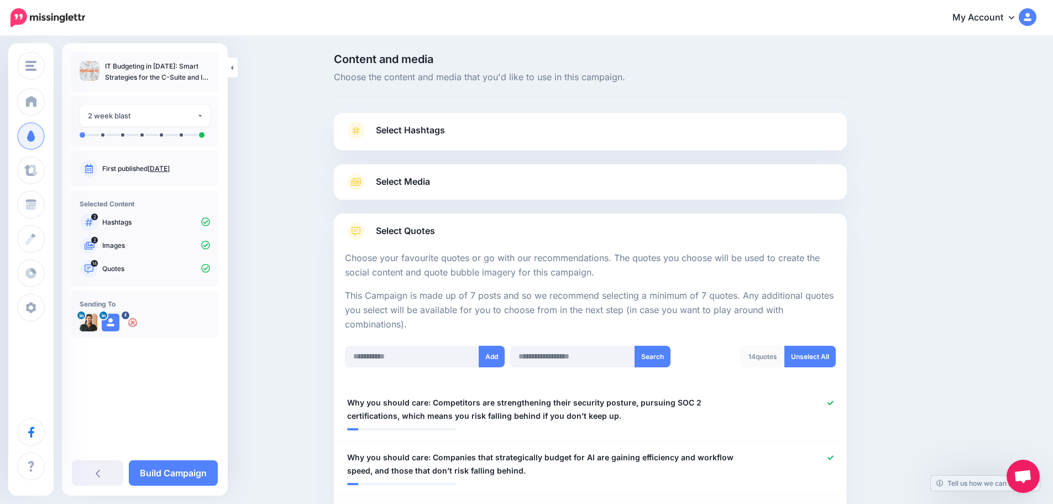
click at [389, 184] on span "Select Media" at bounding box center [403, 181] width 54 height 15
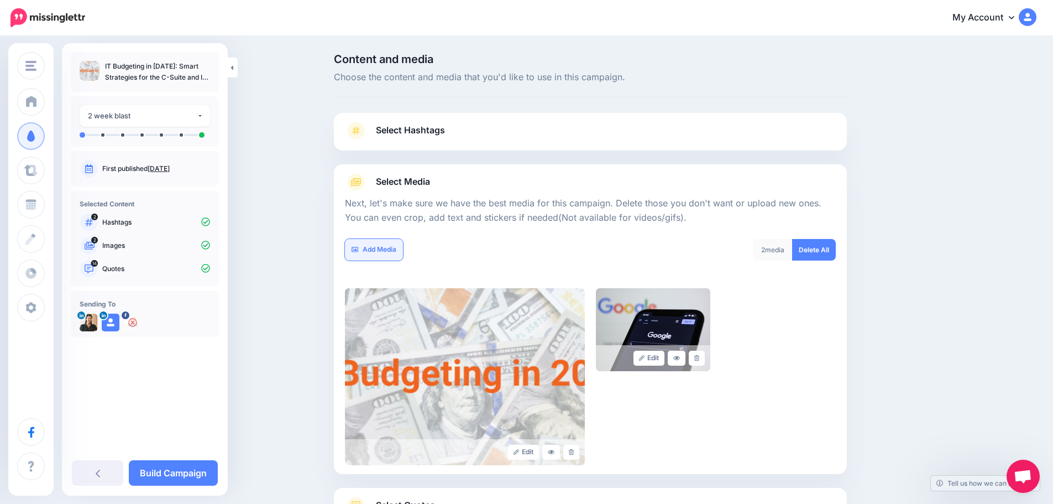
click at [367, 250] on link "Add Media" at bounding box center [374, 250] width 58 height 22
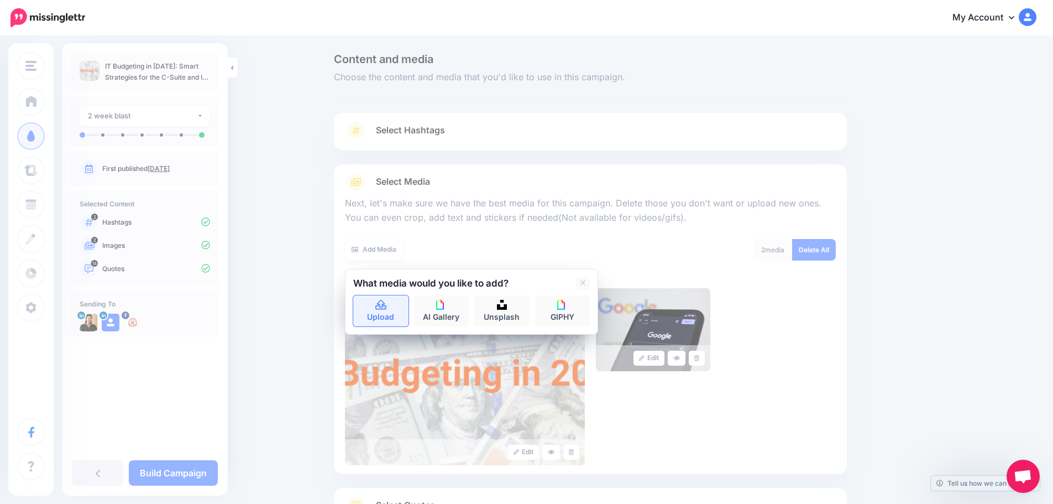
click at [409, 315] on link "Upload" at bounding box center [380, 310] width 55 height 31
click at [383, 315] on link "Upload" at bounding box center [380, 310] width 55 height 31
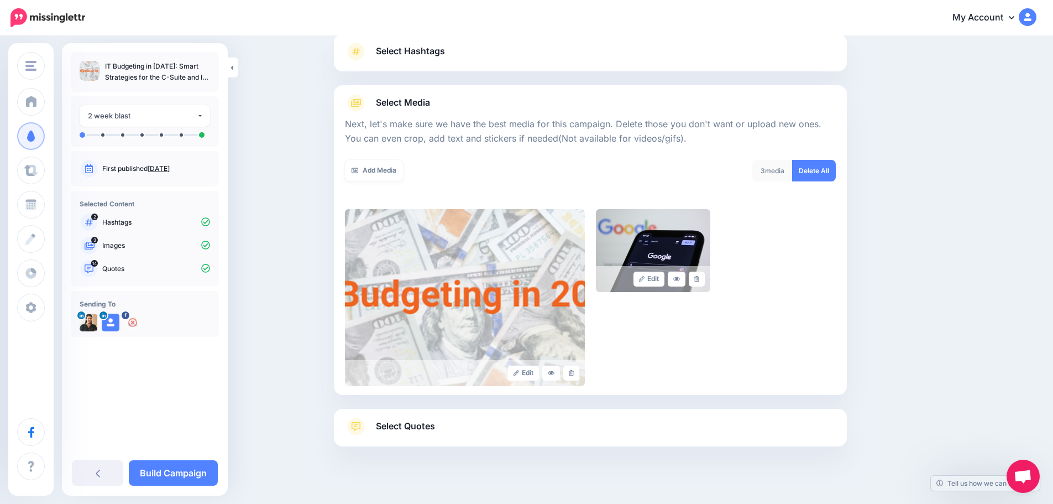
scroll to position [93, 0]
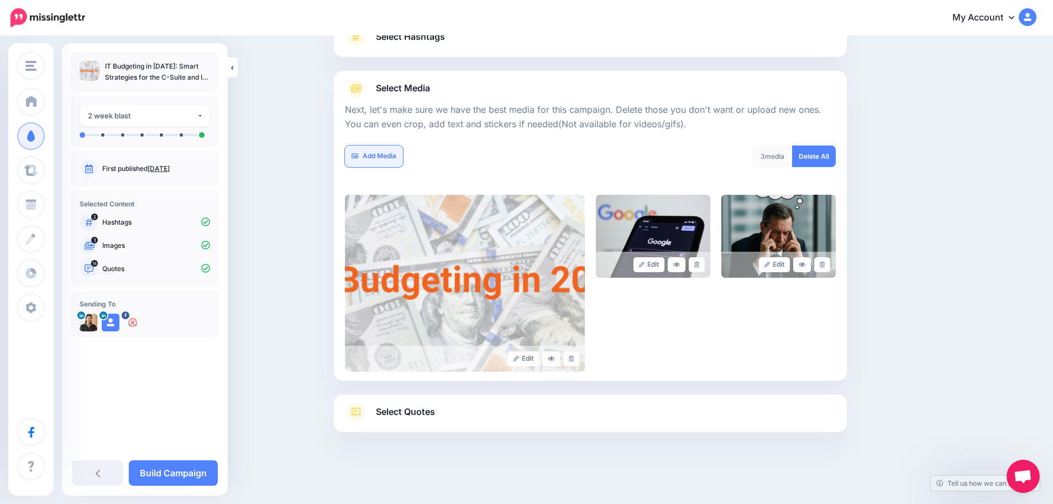
click at [378, 155] on link "Add Media" at bounding box center [374, 156] width 58 height 22
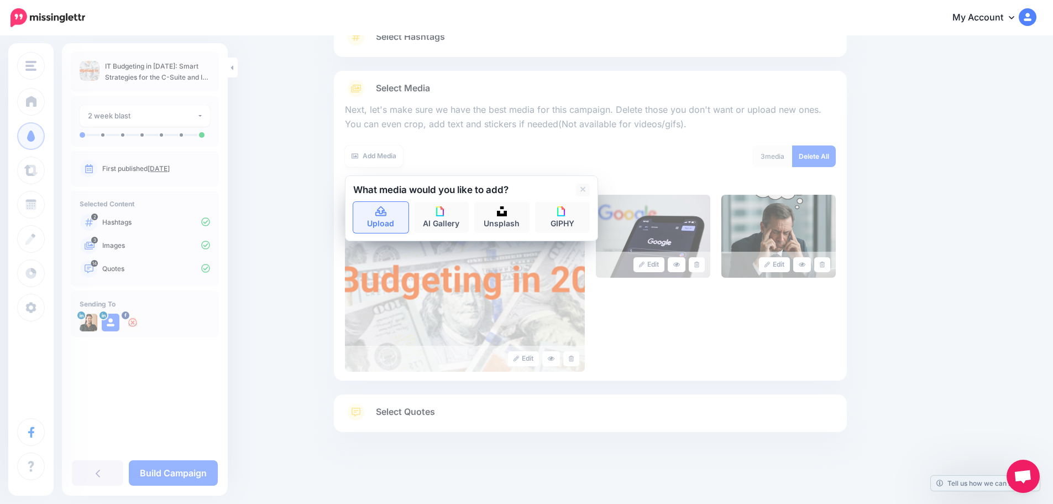
click at [375, 206] on link "Upload" at bounding box center [380, 217] width 55 height 31
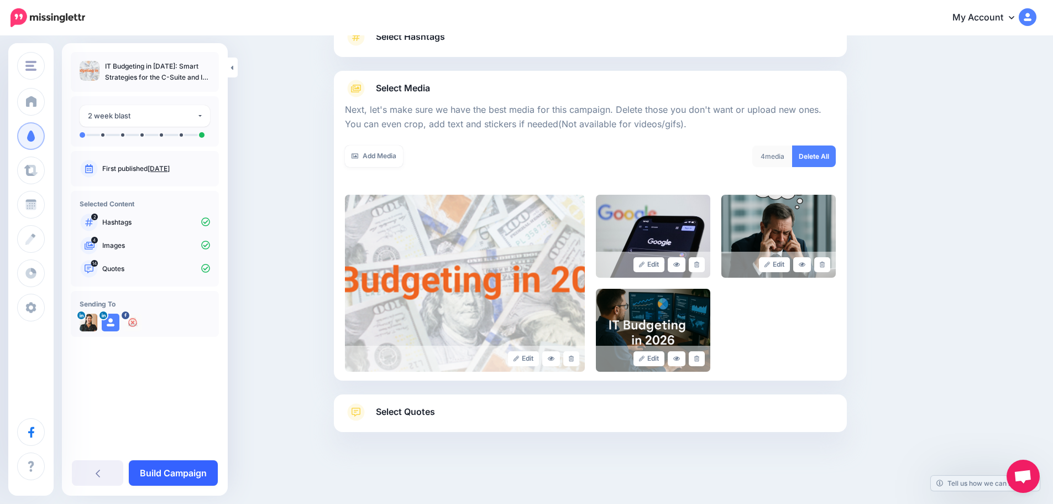
click at [181, 478] on link "Build Campaign" at bounding box center [173, 472] width 89 height 25
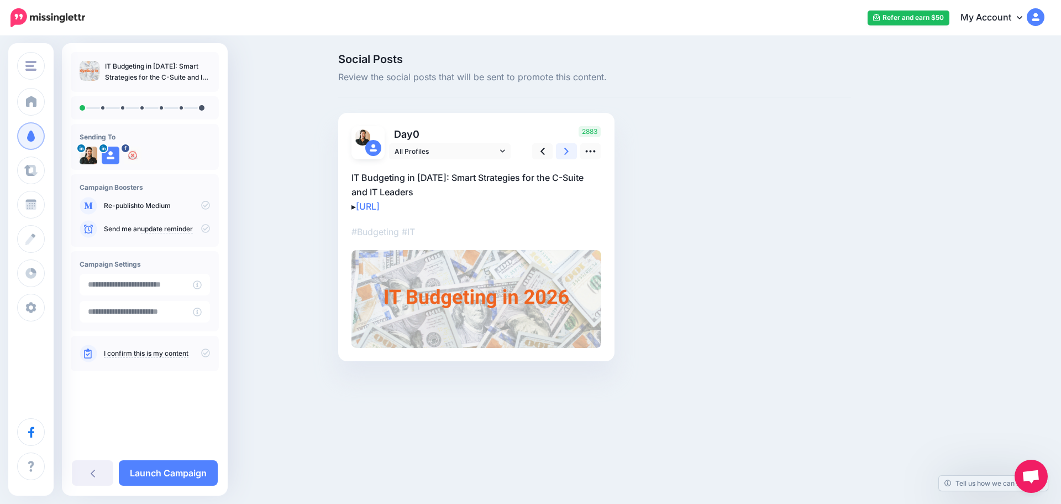
click at [564, 154] on link at bounding box center [566, 151] width 21 height 16
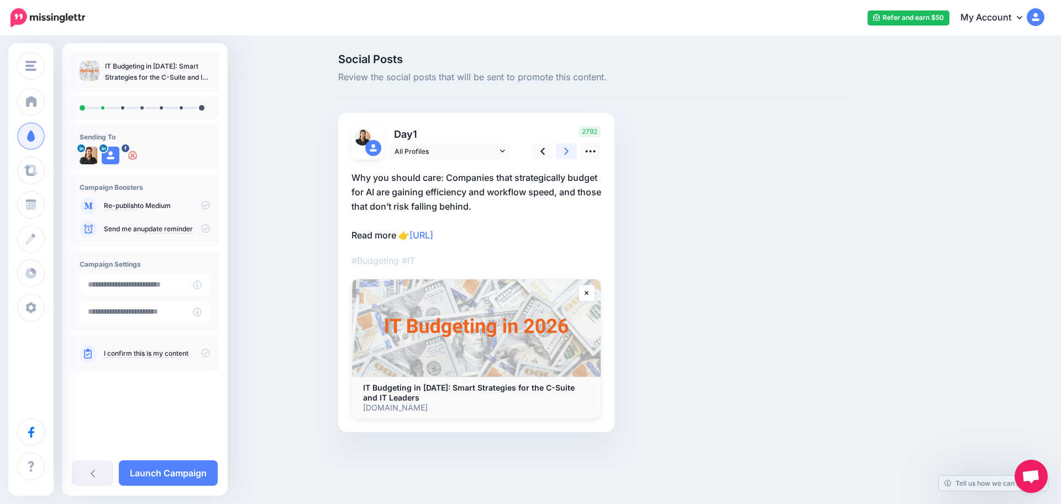
click at [564, 154] on link at bounding box center [566, 151] width 21 height 16
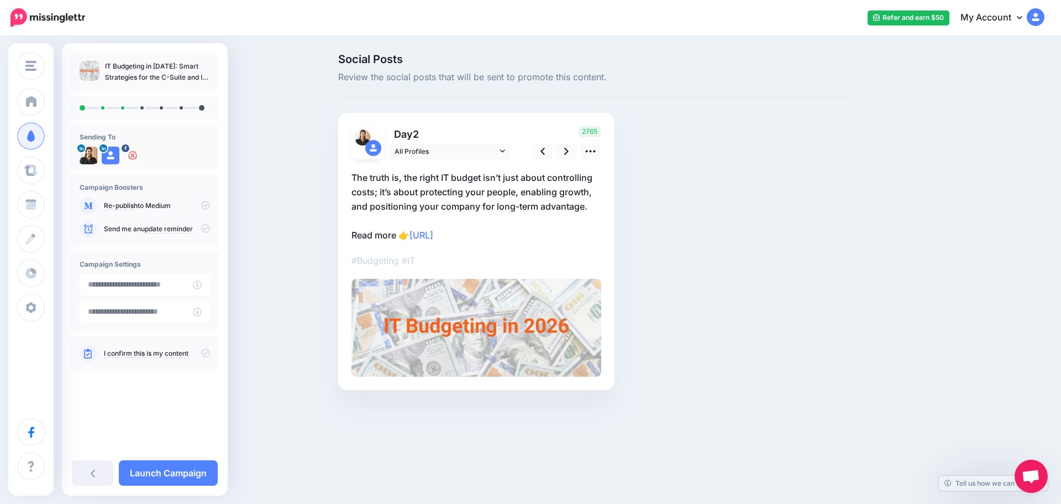
click at [419, 190] on p "The truth is, the right IT budget isn’t just about controlling costs; it’s abou…" at bounding box center [477, 206] width 250 height 72
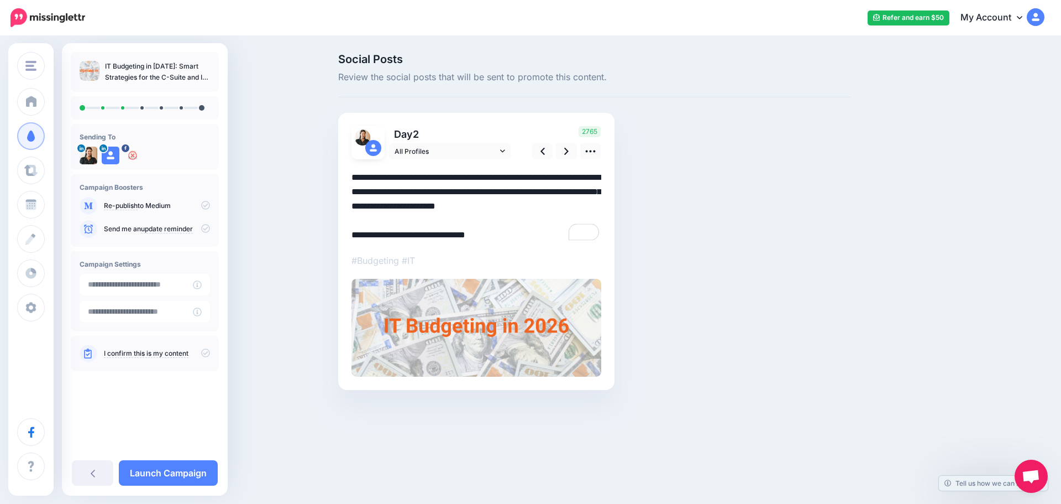
click at [359, 174] on textarea "**********" at bounding box center [477, 206] width 250 height 72
drag, startPoint x: 352, startPoint y: 176, endPoint x: 408, endPoint y: 180, distance: 56.0
click at [408, 180] on textarea "**********" at bounding box center [477, 206] width 250 height 72
click at [458, 184] on textarea "**********" at bounding box center [477, 206] width 250 height 72
click at [587, 156] on icon at bounding box center [591, 151] width 12 height 12
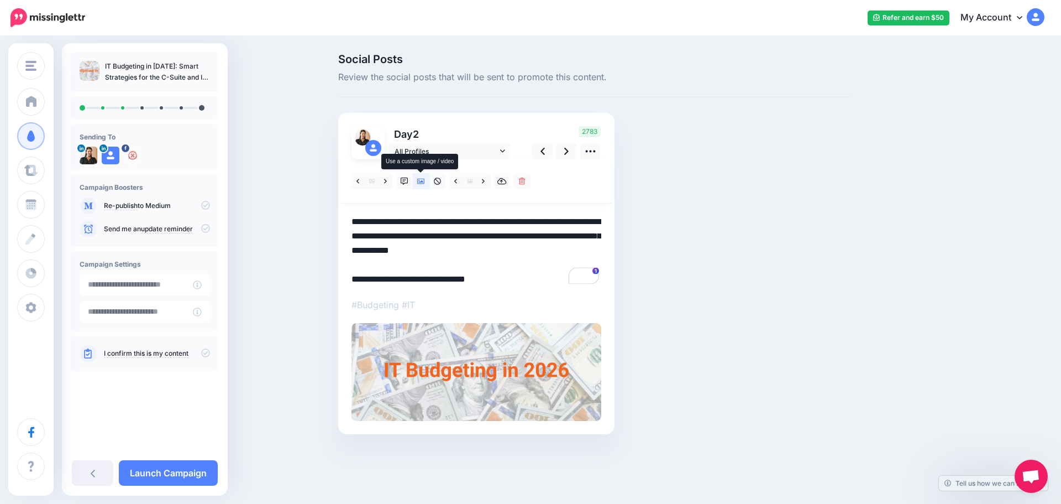
click at [422, 179] on icon at bounding box center [421, 181] width 8 height 8
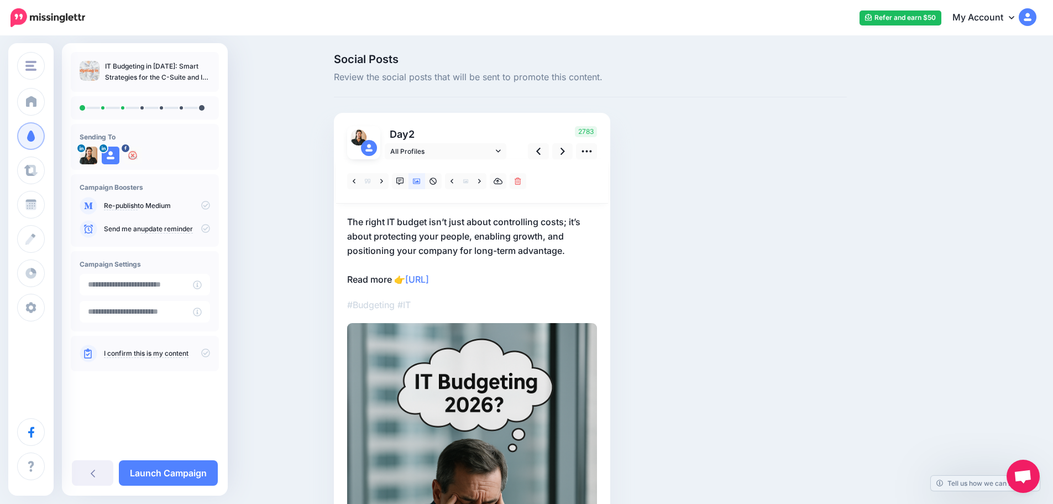
click at [420, 232] on p "The right IT budget isn’t just about controlling costs; it’s about protecting y…" at bounding box center [472, 251] width 250 height 72
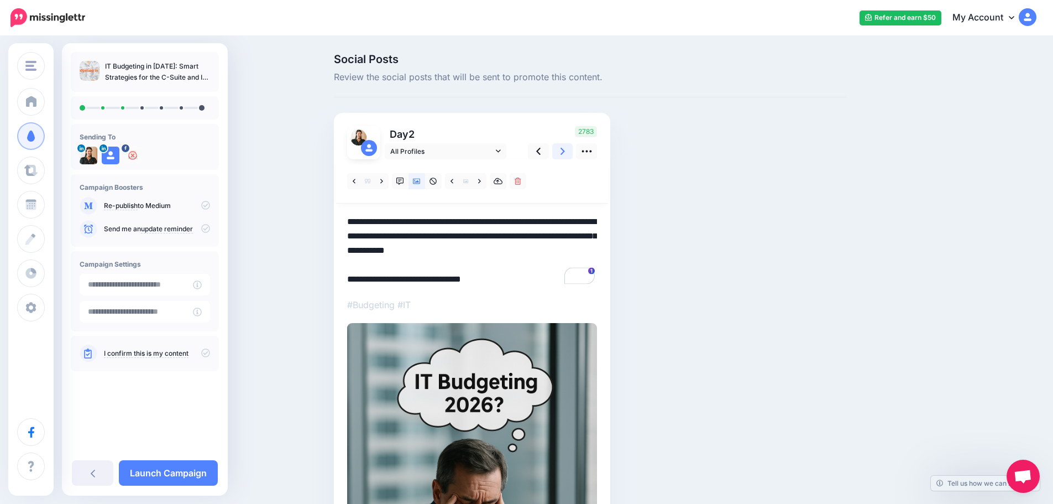
click at [564, 150] on link at bounding box center [562, 151] width 21 height 16
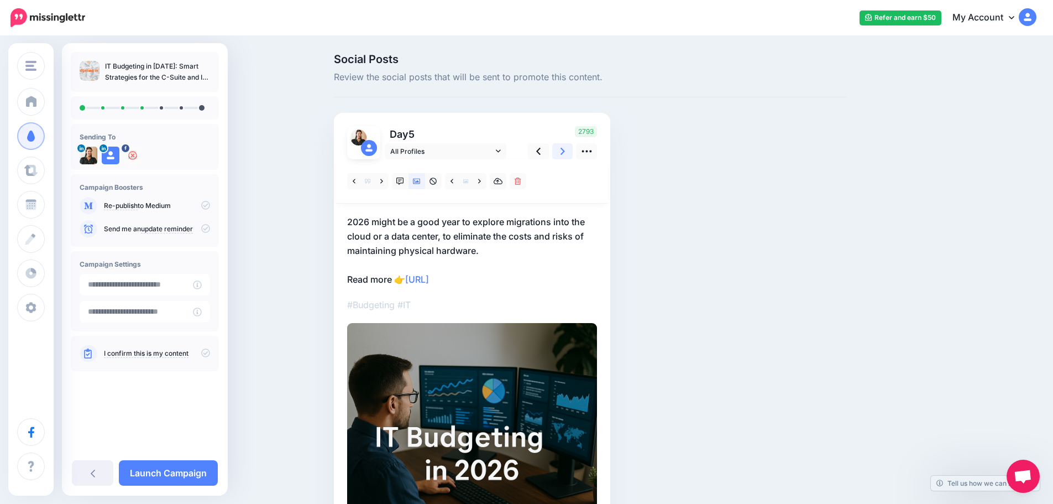
click at [561, 153] on link at bounding box center [562, 151] width 21 height 16
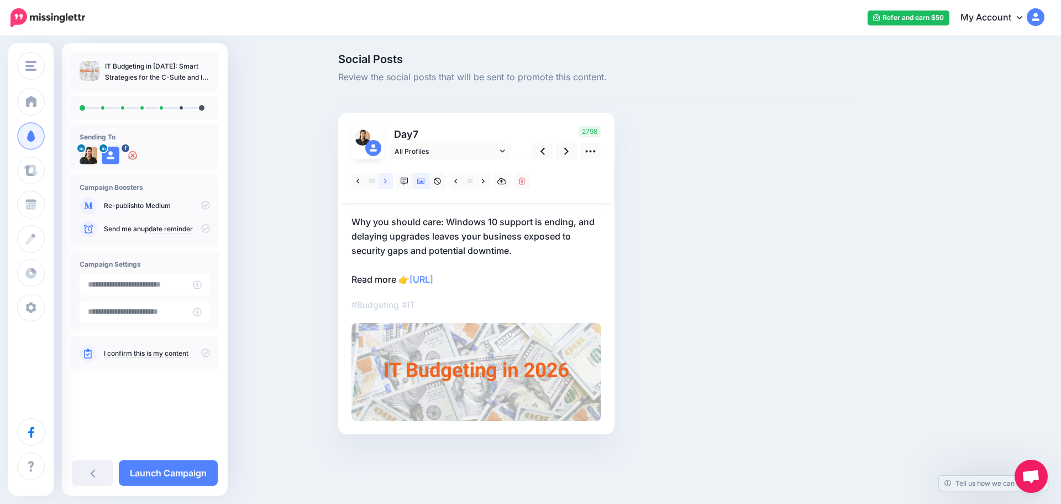
click at [387, 184] on icon at bounding box center [385, 181] width 3 height 8
click at [407, 221] on p "Why you should care: Competitors are strengthening their security posture, purs…" at bounding box center [477, 251] width 250 height 72
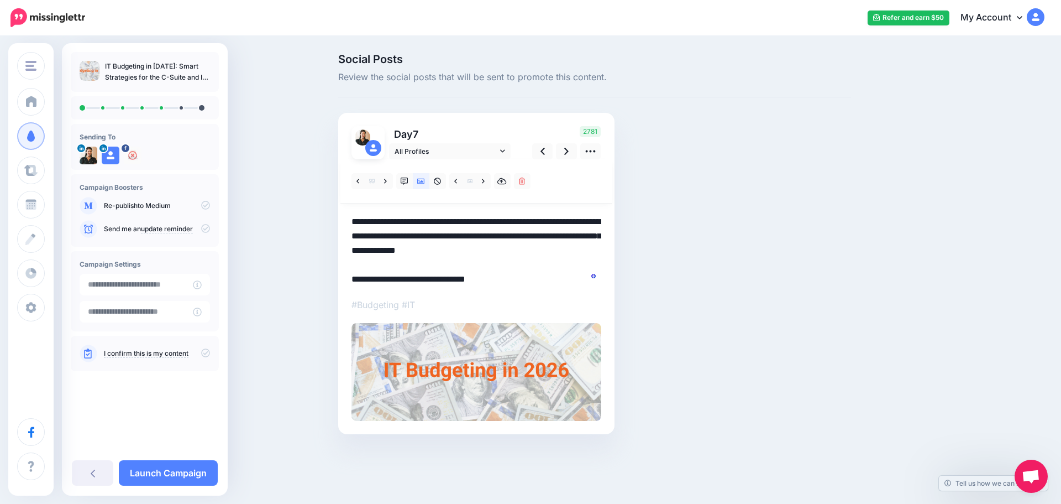
click at [410, 221] on textarea "**********" at bounding box center [477, 251] width 250 height 72
click at [437, 222] on textarea "**********" at bounding box center [477, 251] width 250 height 72
drag, startPoint x: 440, startPoint y: 223, endPoint x: 351, endPoint y: 219, distance: 89.6
click at [351, 219] on div "Day 7 All Profiles" at bounding box center [476, 273] width 276 height 321
click at [352, 223] on textarea "**********" at bounding box center [477, 251] width 250 height 72
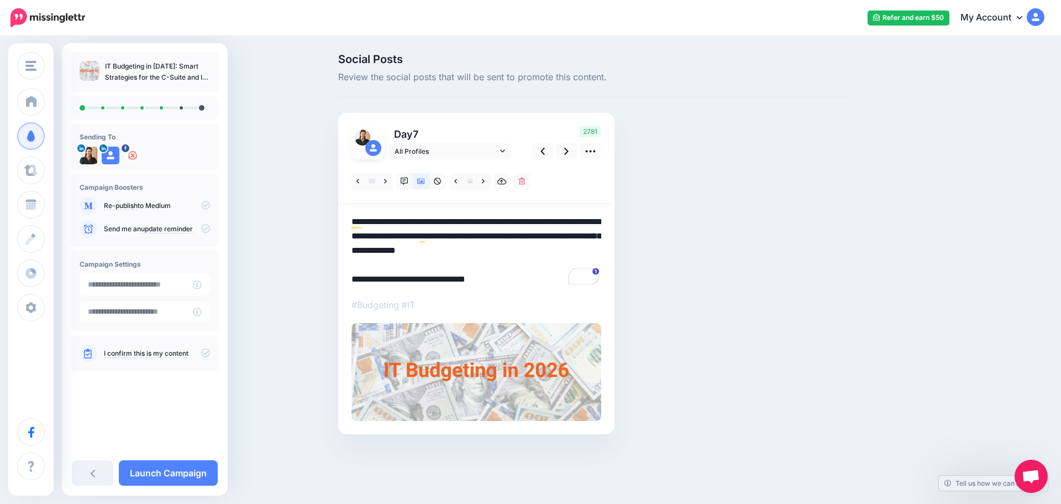
click at [409, 223] on textarea "**********" at bounding box center [477, 251] width 250 height 72
click at [567, 147] on icon at bounding box center [566, 151] width 4 height 12
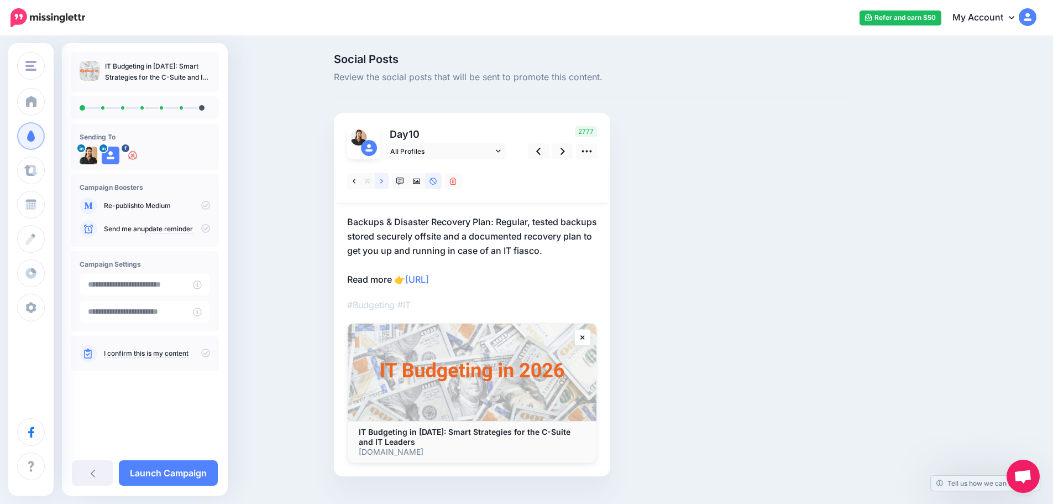
click at [380, 174] on link at bounding box center [382, 181] width 14 height 16
click at [379, 223] on p "Why you should care: Companies that strategically budget for AI are gaining eff…" at bounding box center [472, 251] width 250 height 72
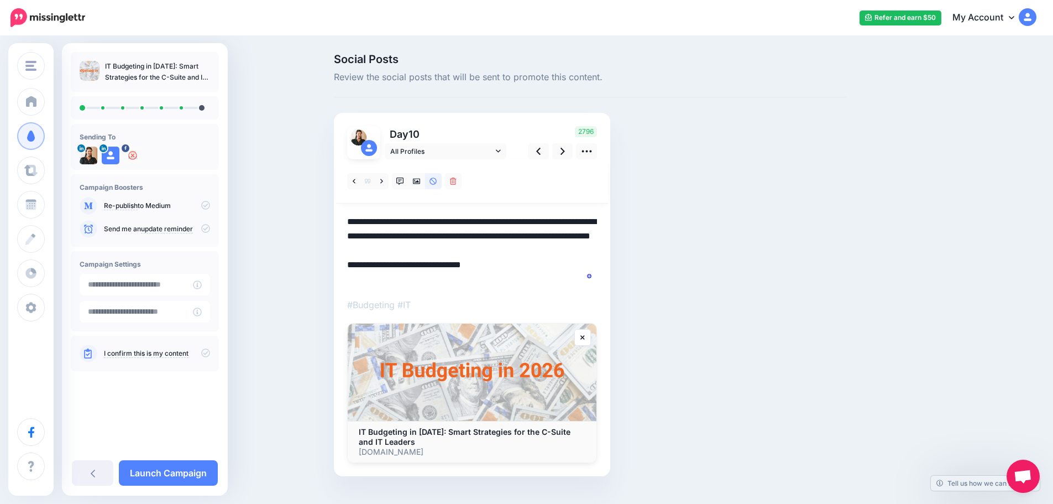
click at [400, 222] on textarea "**********" at bounding box center [472, 251] width 250 height 72
drag, startPoint x: 440, startPoint y: 223, endPoint x: 350, endPoint y: 222, distance: 89.6
click at [350, 222] on div "Day 10 All Profiles" at bounding box center [472, 294] width 276 height 363
click at [564, 150] on icon at bounding box center [563, 151] width 4 height 12
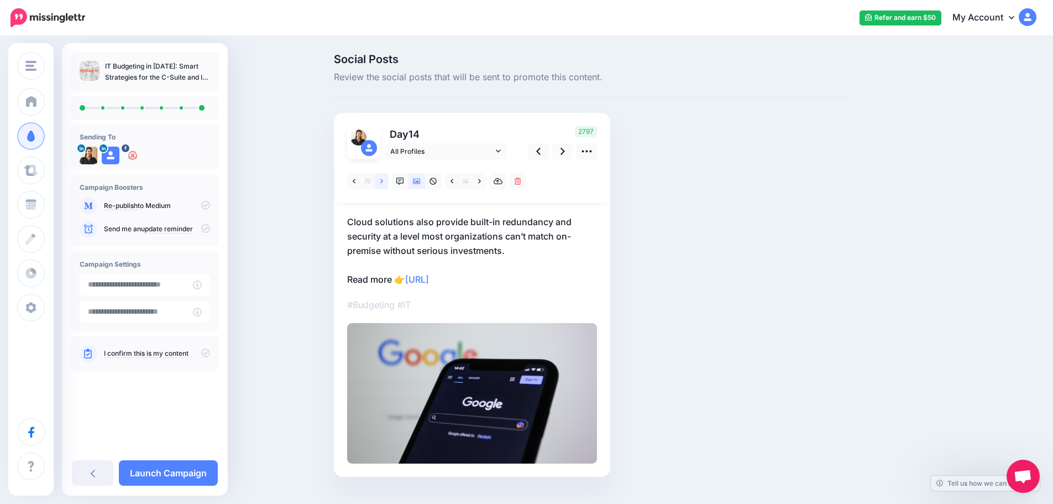
click at [383, 184] on icon at bounding box center [381, 181] width 3 height 8
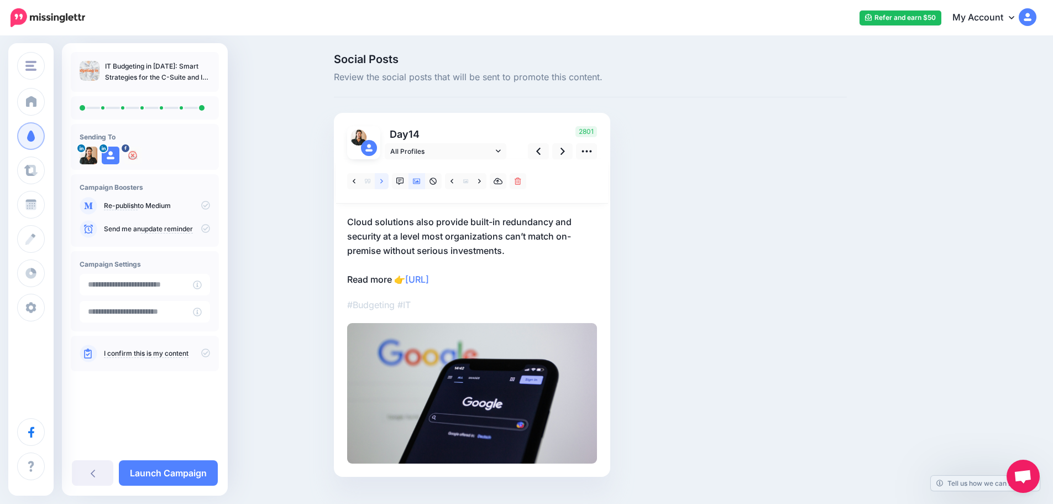
click at [388, 182] on link at bounding box center [382, 181] width 14 height 16
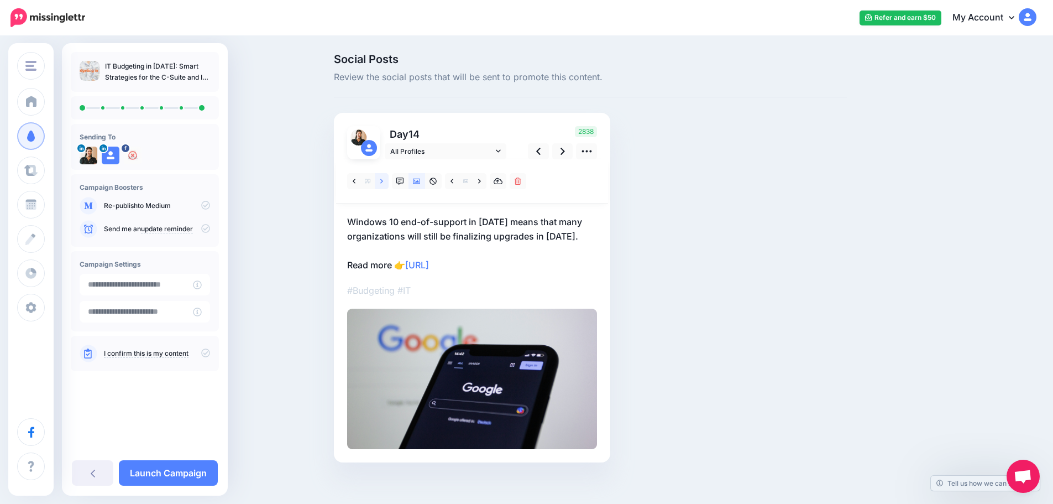
click at [388, 182] on link at bounding box center [382, 181] width 14 height 16
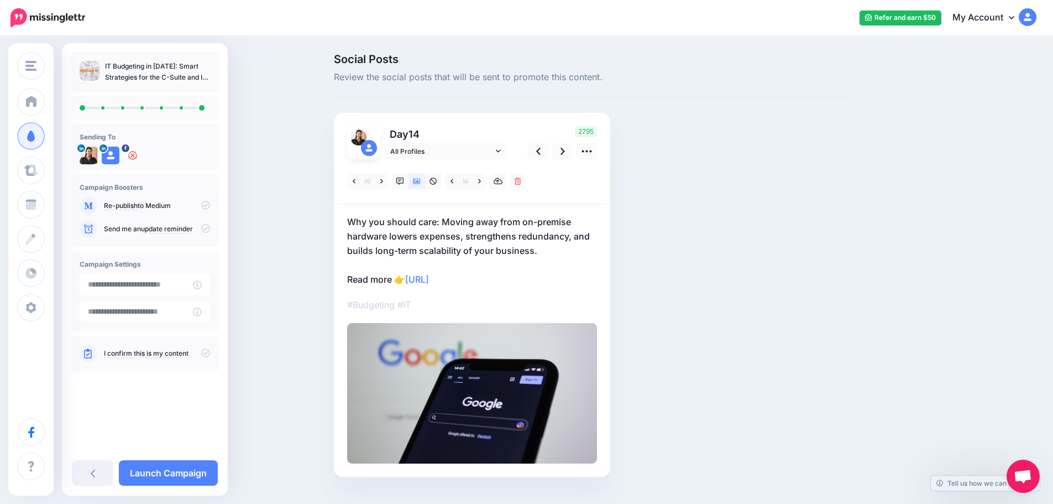
click at [389, 171] on div at bounding box center [472, 181] width 272 height 44
click at [389, 180] on link at bounding box center [382, 181] width 14 height 16
click at [384, 180] on link at bounding box center [382, 181] width 14 height 16
click at [417, 182] on icon at bounding box center [417, 181] width 8 height 8
click at [404, 180] on icon at bounding box center [400, 181] width 8 height 8
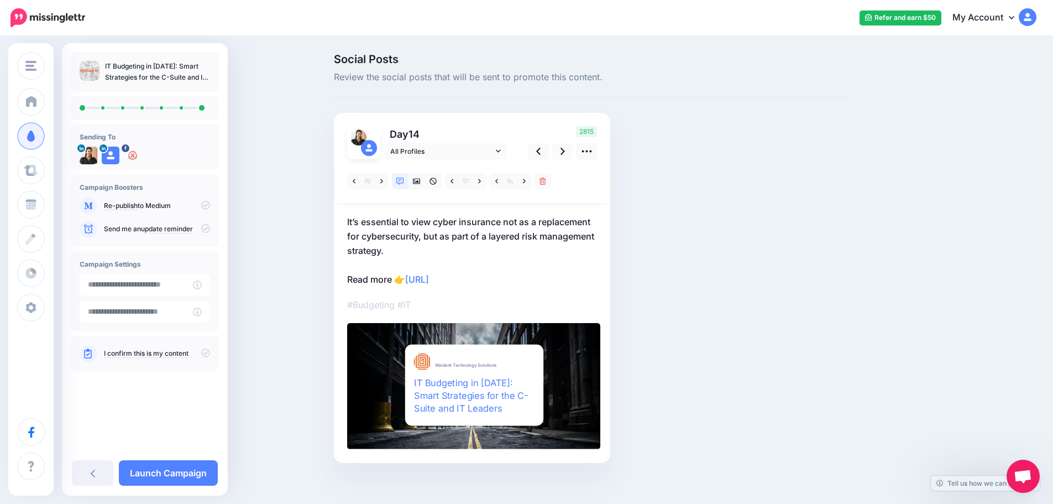
click at [356, 221] on p "It’s essential to view cyber insurance not as a replacement for cybersecurity, …" at bounding box center [472, 251] width 250 height 72
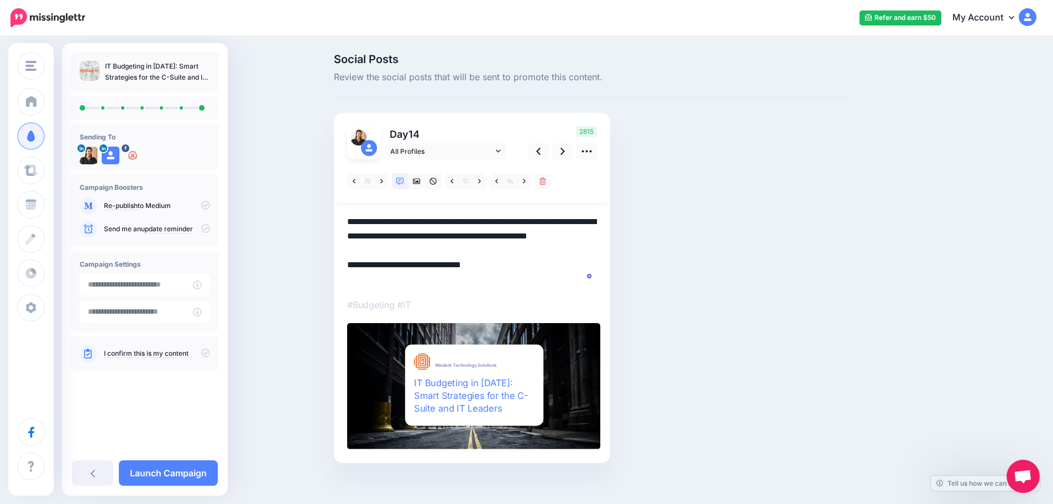
click at [352, 222] on textarea "**********" at bounding box center [472, 251] width 250 height 72
click at [565, 150] on icon at bounding box center [563, 151] width 4 height 12
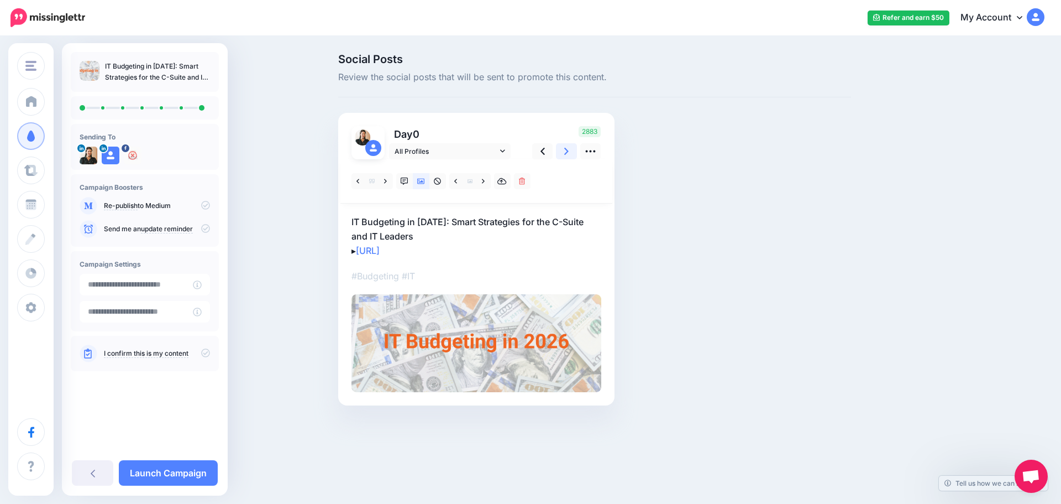
click at [564, 151] on icon at bounding box center [566, 151] width 4 height 12
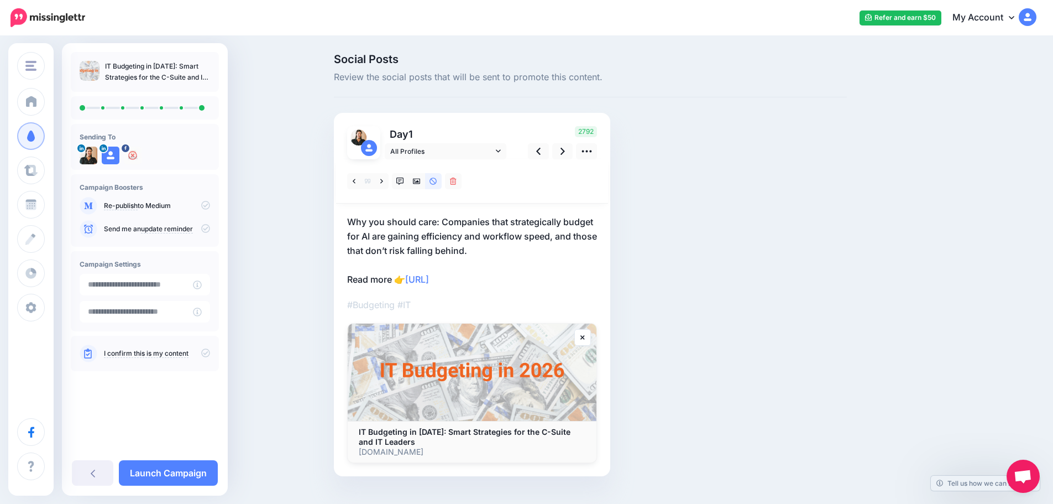
click at [402, 221] on p "Why you should care: Companies that strategically budget for AI are gaining eff…" at bounding box center [472, 251] width 250 height 72
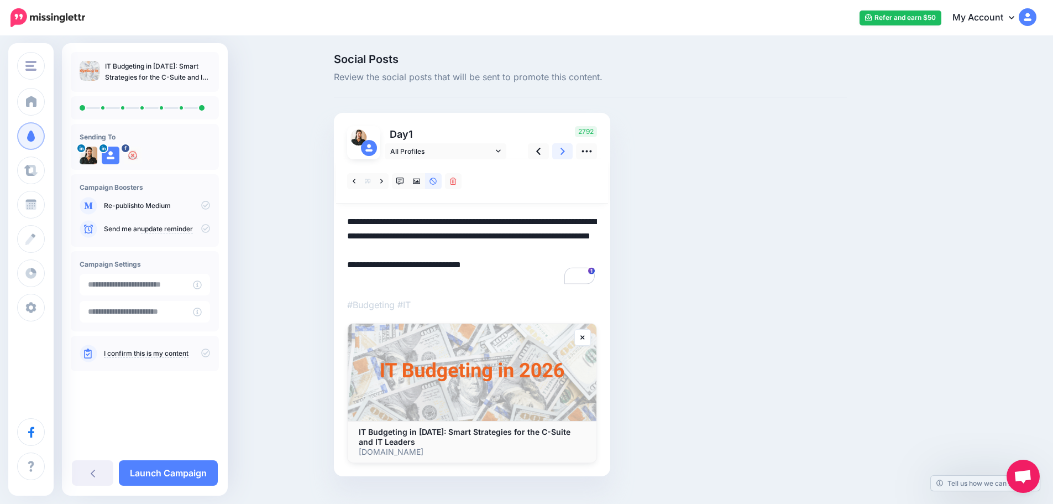
click at [564, 151] on link at bounding box center [562, 151] width 21 height 16
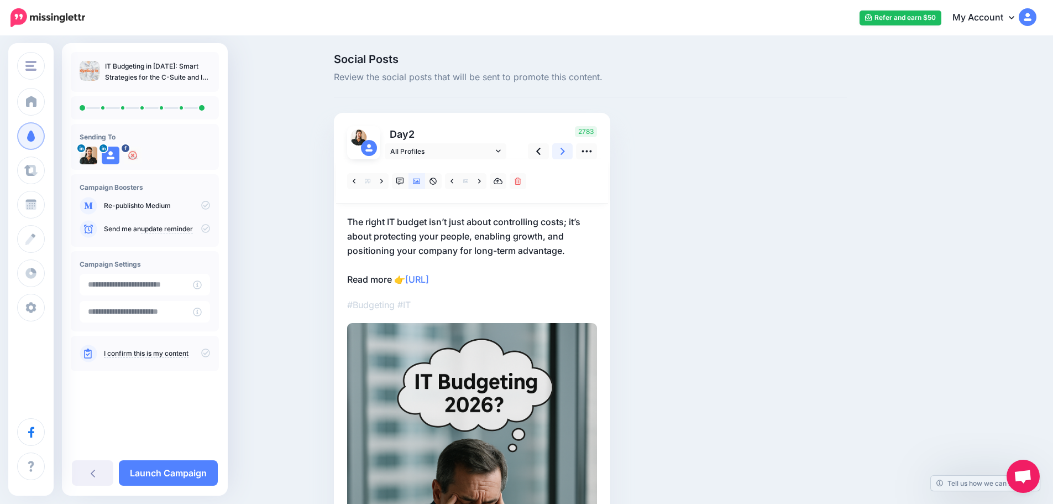
click at [565, 156] on icon at bounding box center [563, 151] width 4 height 12
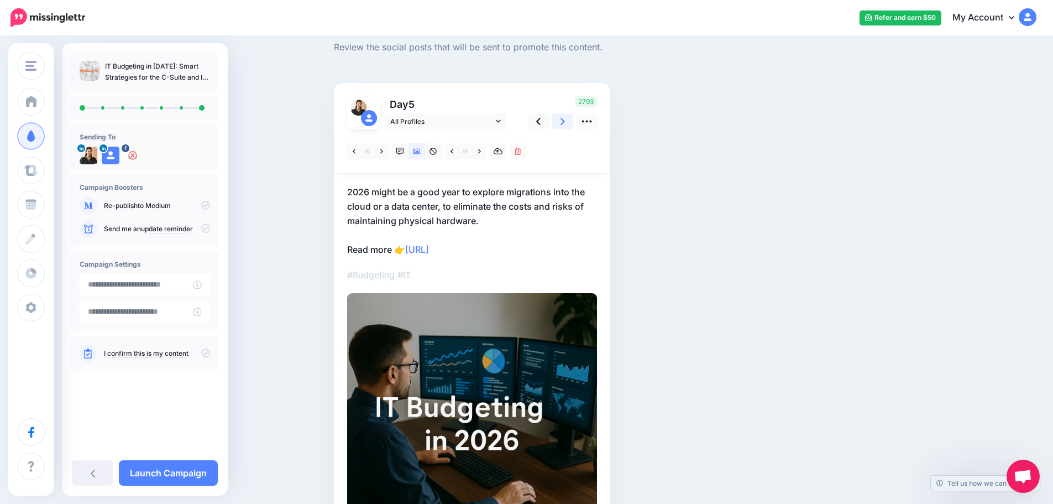
scroll to position [55, 0]
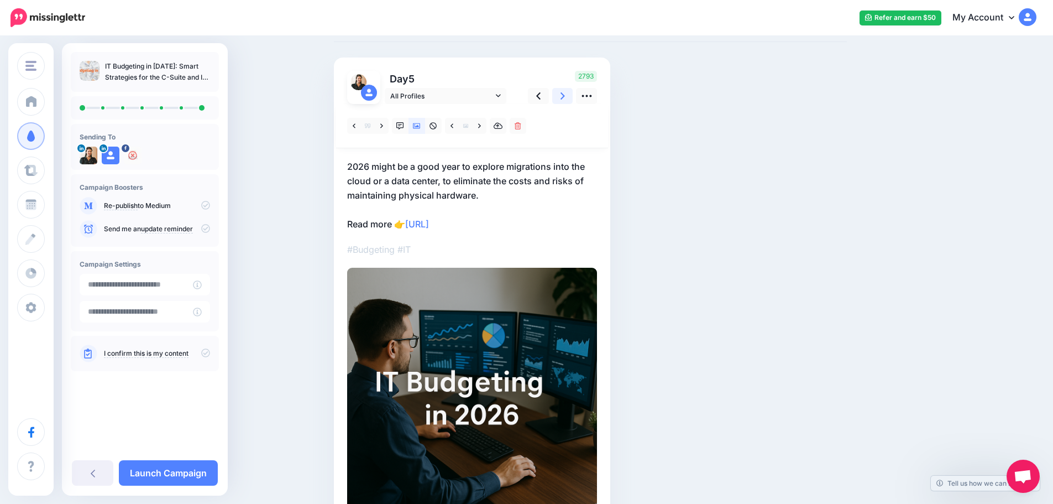
click at [561, 93] on link at bounding box center [562, 96] width 21 height 16
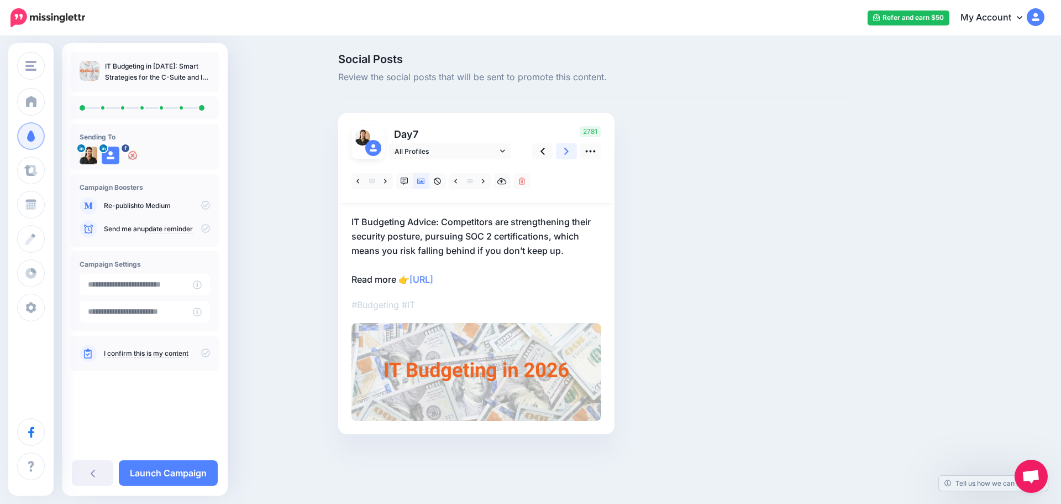
click at [566, 154] on icon at bounding box center [566, 151] width 4 height 7
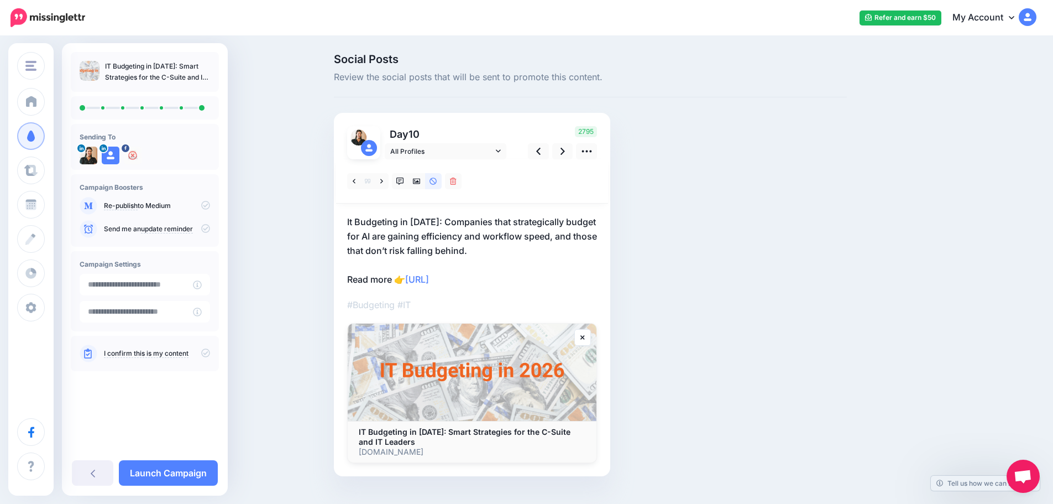
click at [357, 224] on p "It Budgeting in 2026: Companies that strategically budget for AI are gaining ef…" at bounding box center [472, 251] width 250 height 72
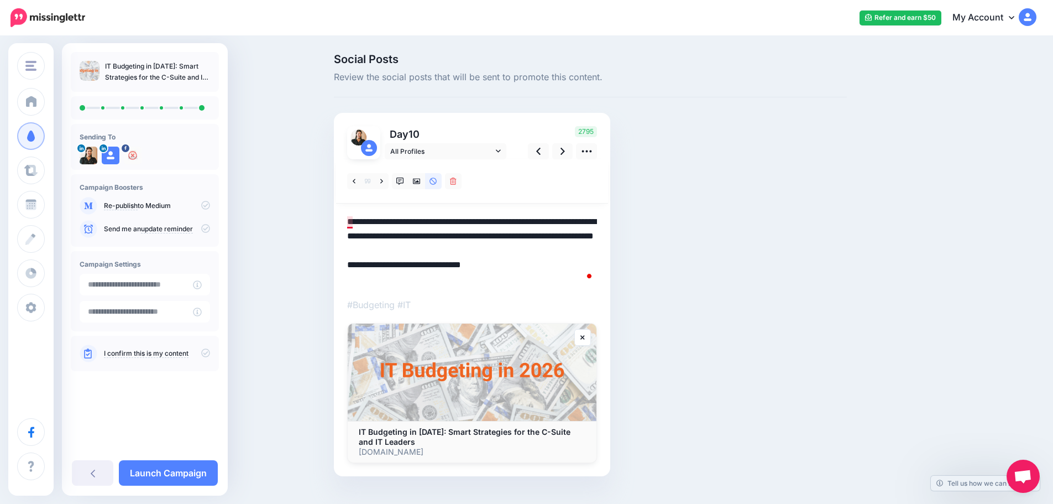
click at [355, 220] on textarea "**********" at bounding box center [472, 251] width 250 height 72
type textarea "**********"
click at [541, 146] on icon at bounding box center [538, 151] width 4 height 12
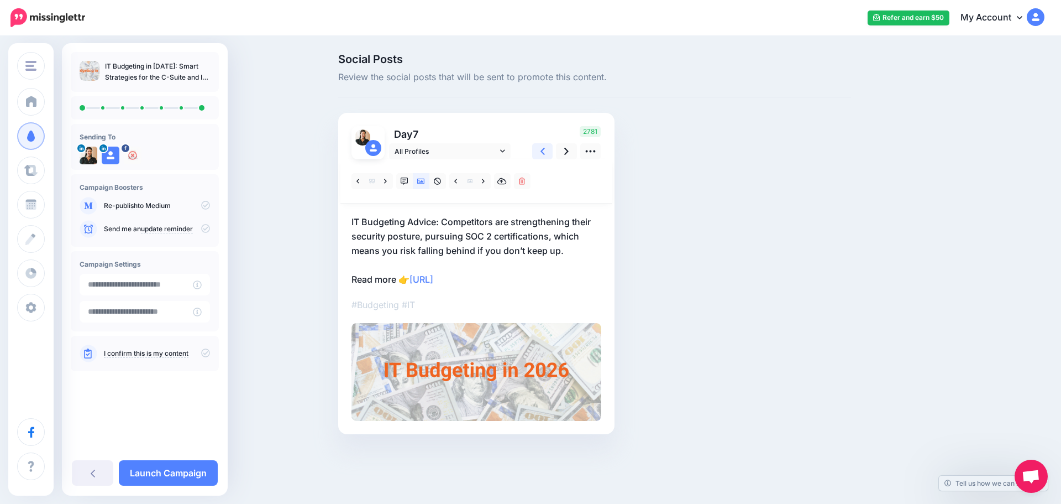
click at [542, 146] on icon at bounding box center [543, 151] width 4 height 12
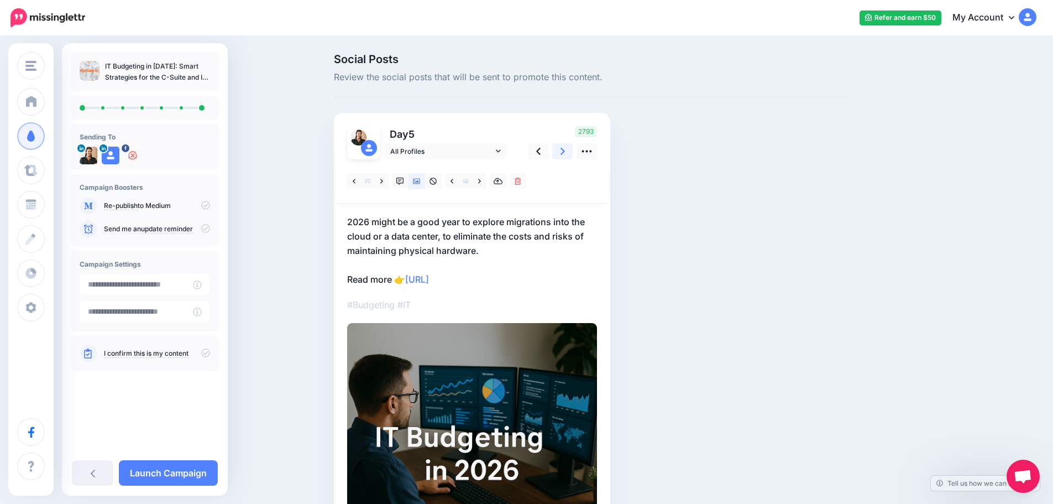
click at [565, 150] on icon at bounding box center [563, 151] width 4 height 12
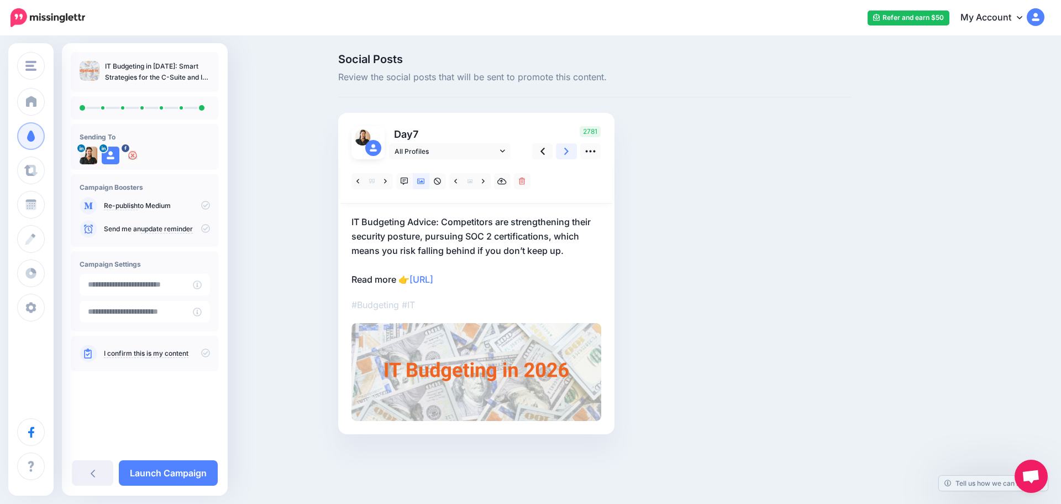
click at [568, 150] on icon at bounding box center [566, 151] width 4 height 12
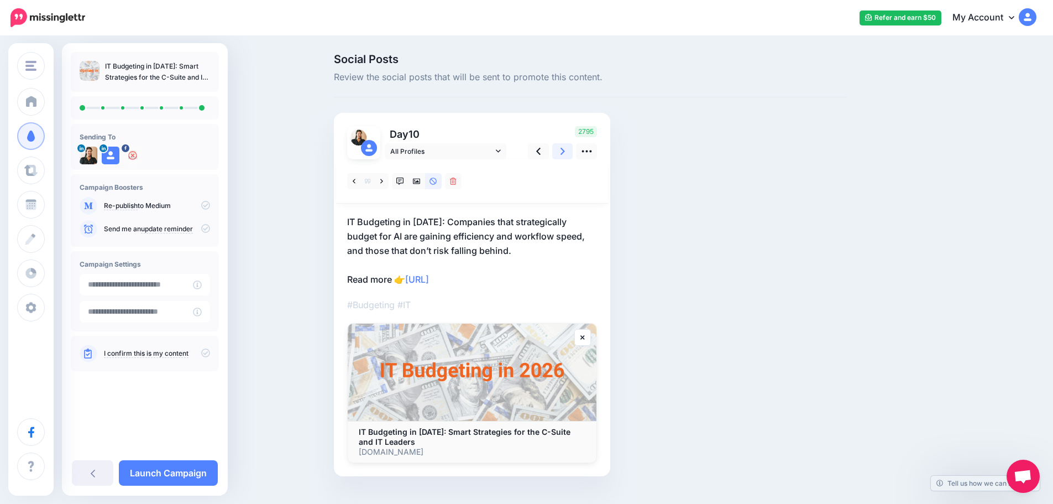
click at [565, 150] on icon at bounding box center [563, 151] width 4 height 12
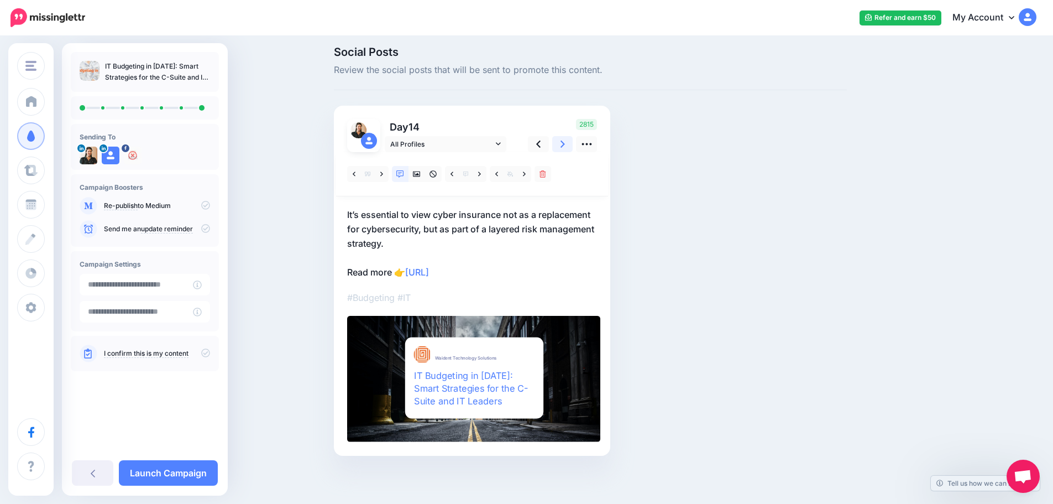
scroll to position [9, 0]
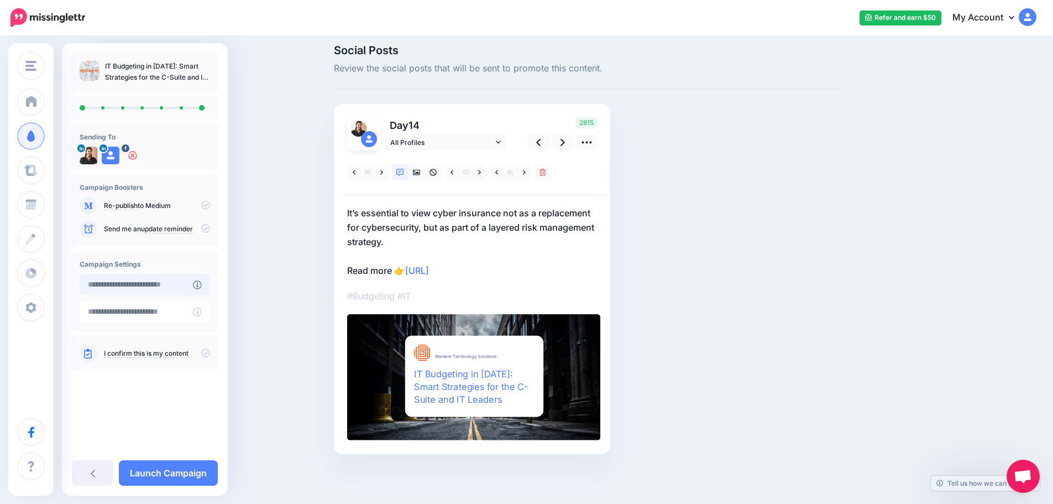
type input "**********"
click at [140, 284] on input "**********" at bounding box center [136, 285] width 113 height 22
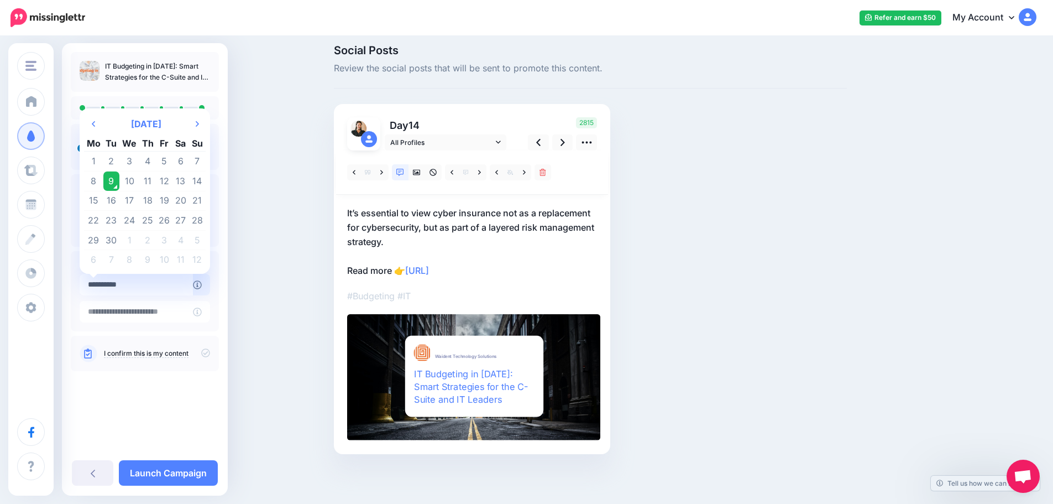
click at [111, 179] on td "9" at bounding box center [111, 181] width 17 height 20
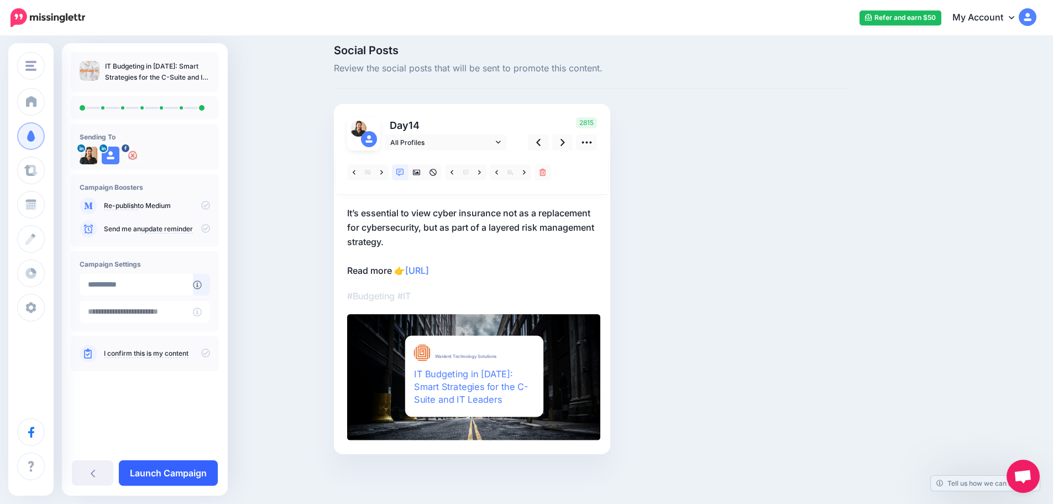
click at [178, 471] on link "Launch Campaign" at bounding box center [168, 472] width 99 height 25
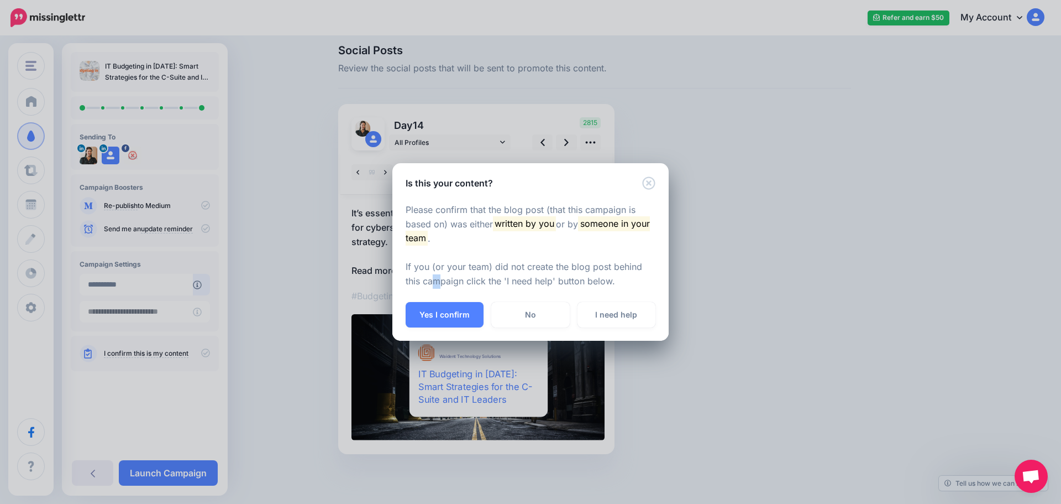
click at [435, 296] on div "Please confirm that the blog post (that this campaign is based on) was either w…" at bounding box center [531, 246] width 276 height 113
click at [436, 311] on button "Yes I confirm" at bounding box center [445, 314] width 78 height 25
